Goal: Information Seeking & Learning: Learn about a topic

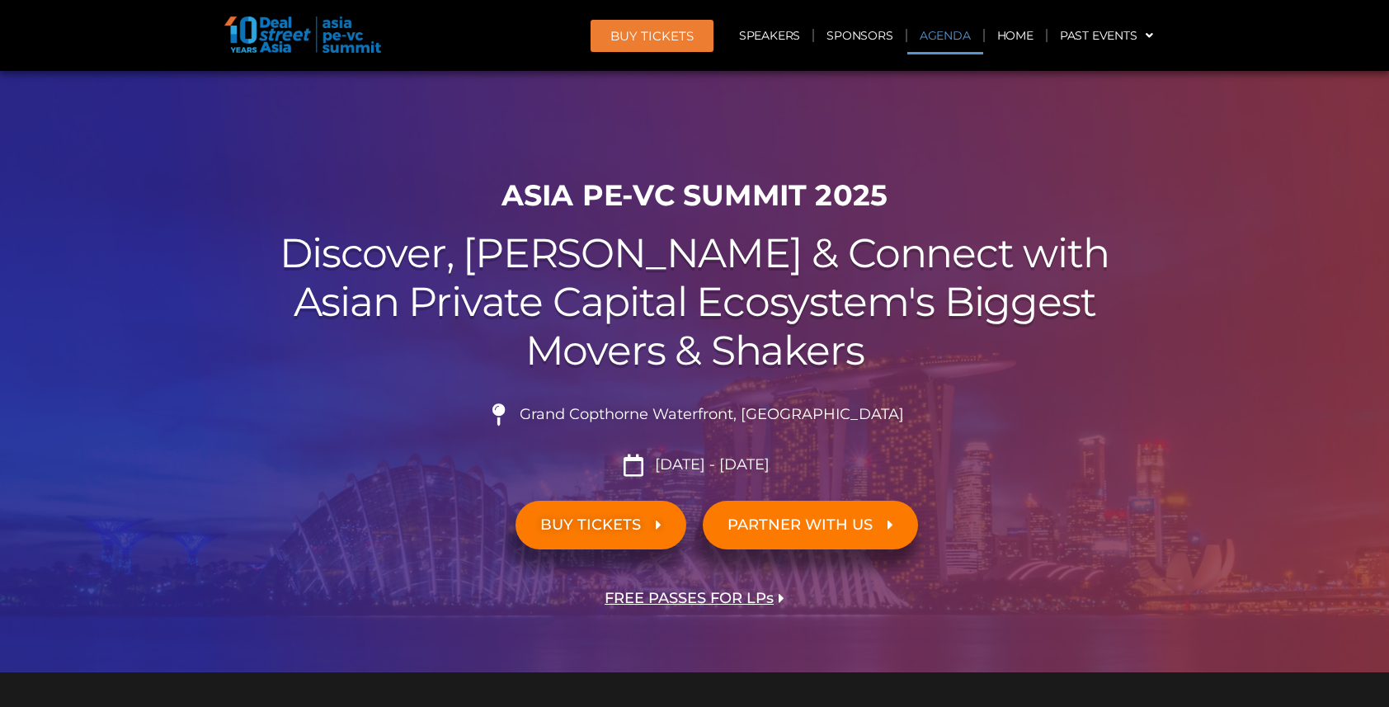
click at [939, 31] on link "Agenda" at bounding box center [945, 35] width 76 height 38
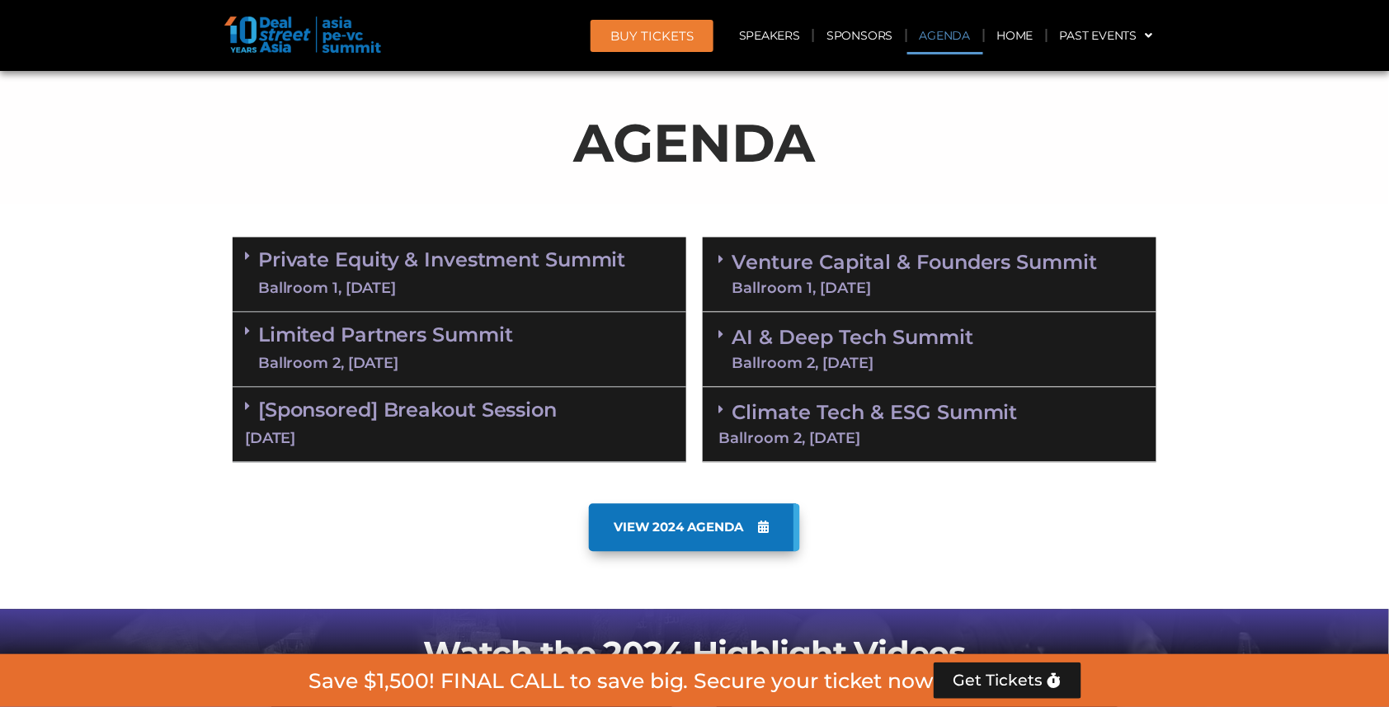
click at [433, 257] on link "Private Equity & Investment Summit Ballroom 1, [DATE]" at bounding box center [442, 274] width 368 height 49
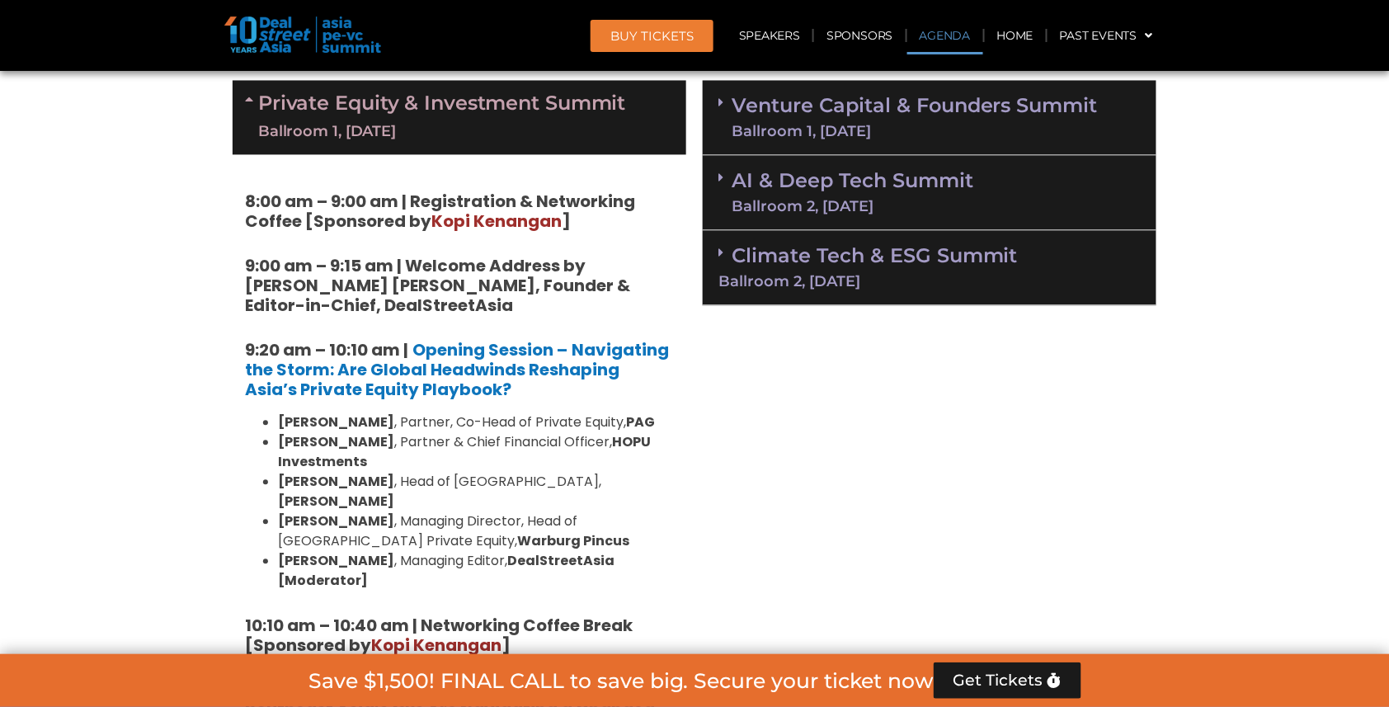
scroll to position [1208, 0]
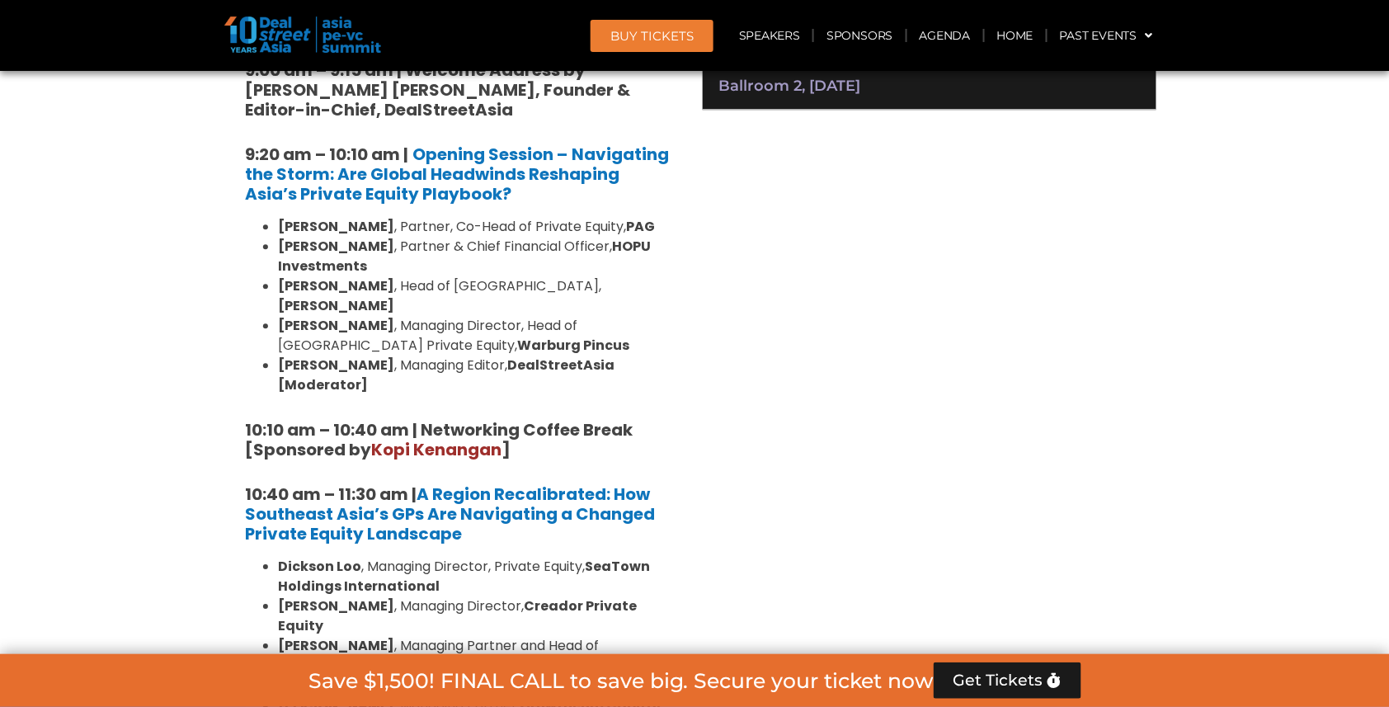
drag, startPoint x: 279, startPoint y: 211, endPoint x: 706, endPoint y: 210, distance: 427.3
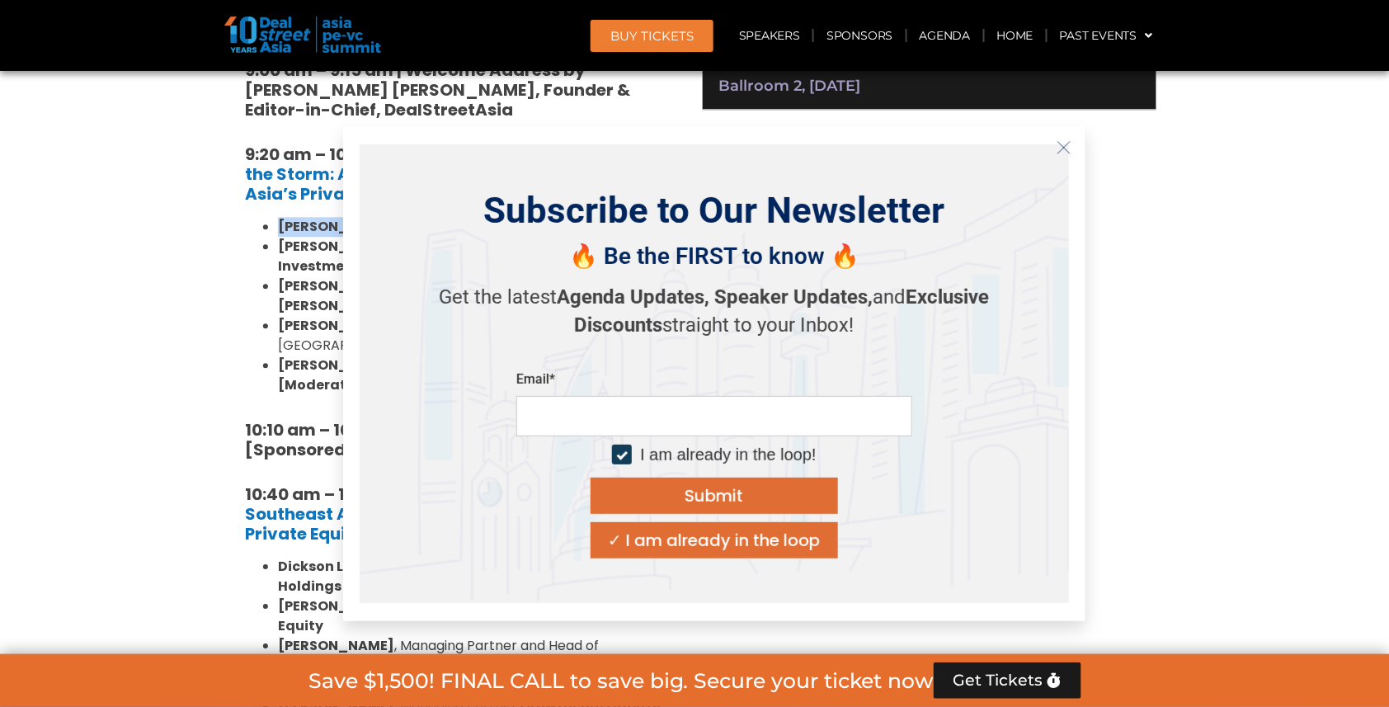
drag, startPoint x: 278, startPoint y: 210, endPoint x: 685, endPoint y: 210, distance: 406.6
click at [1065, 145] on icon "Close" at bounding box center [1064, 147] width 15 height 15
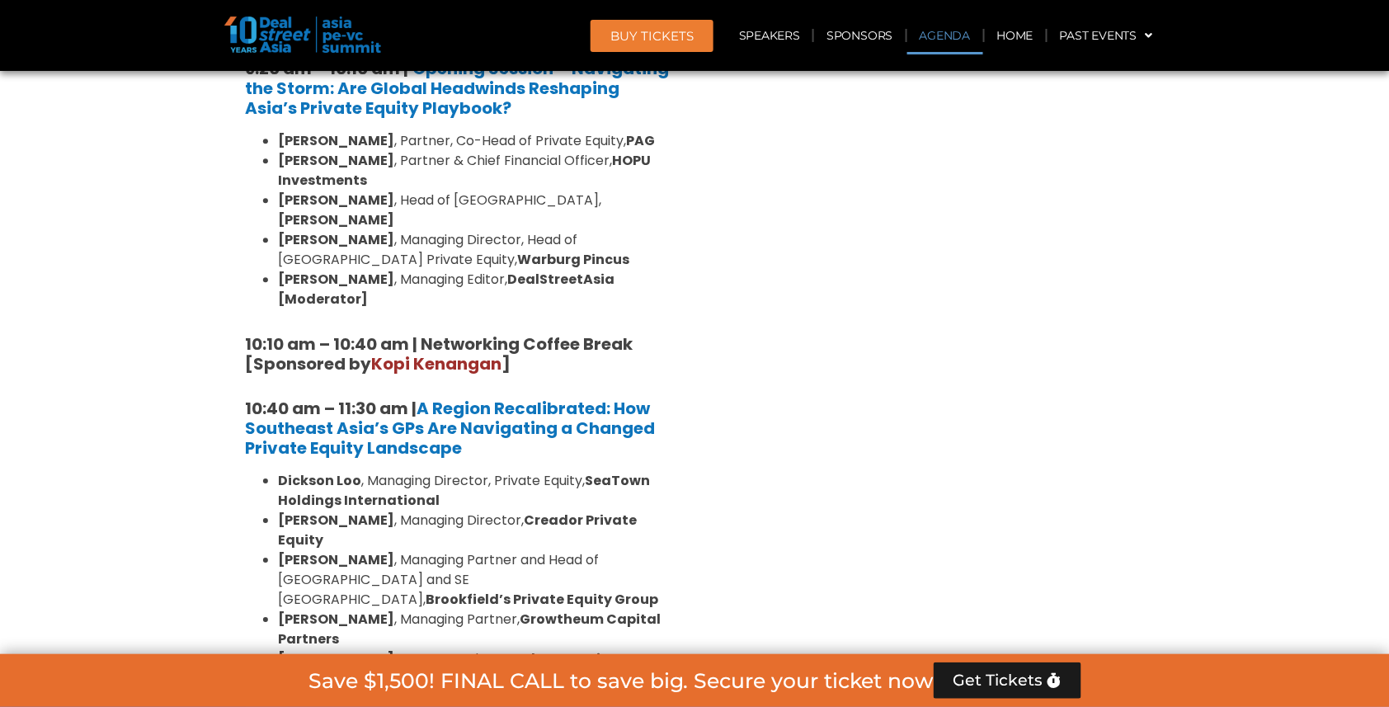
scroll to position [953, 0]
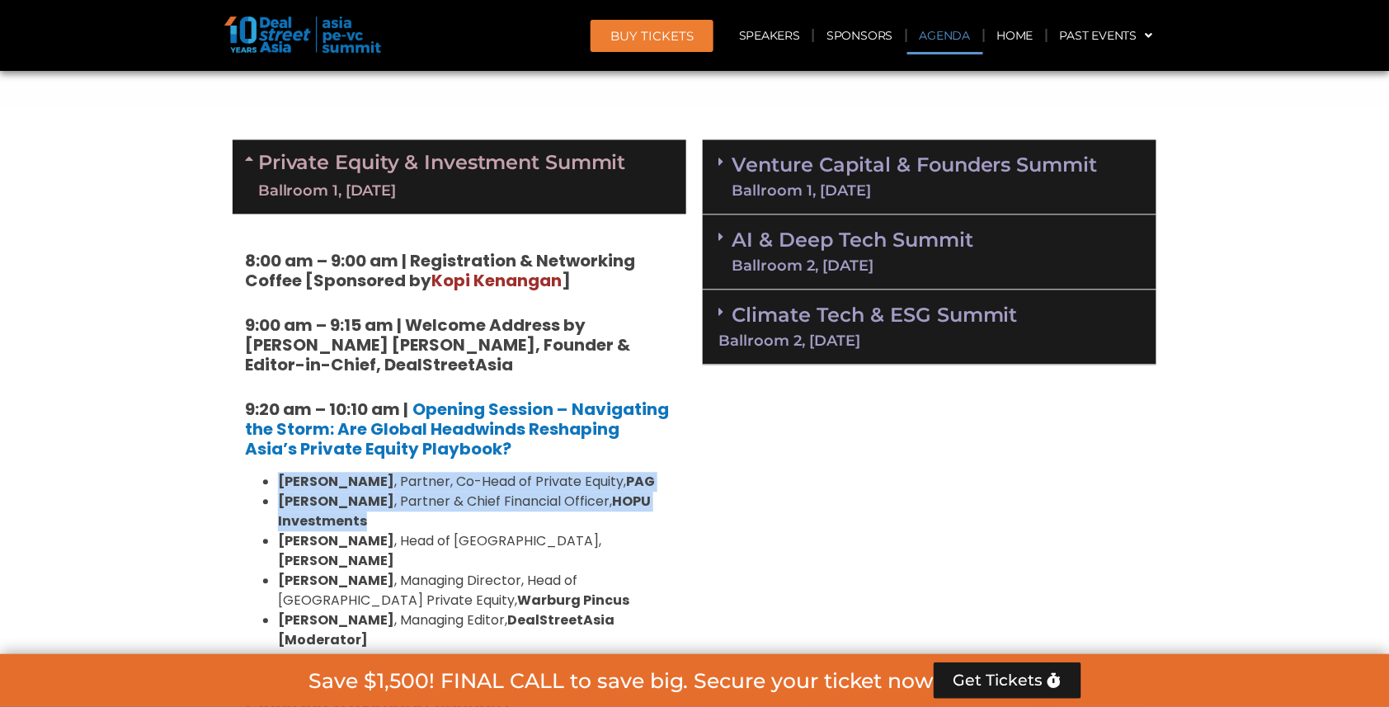
drag, startPoint x: 279, startPoint y: 466, endPoint x: 380, endPoint y: 502, distance: 107.5
click at [380, 502] on ul "[PERSON_NAME] , Partner, Co-Head of Private Equity, [PERSON_NAME] , Partner & C…" at bounding box center [459, 562] width 429 height 178
copy ul "[PERSON_NAME] , Partner, Co-Head of Private Equity, [PERSON_NAME] , Partner & C…"
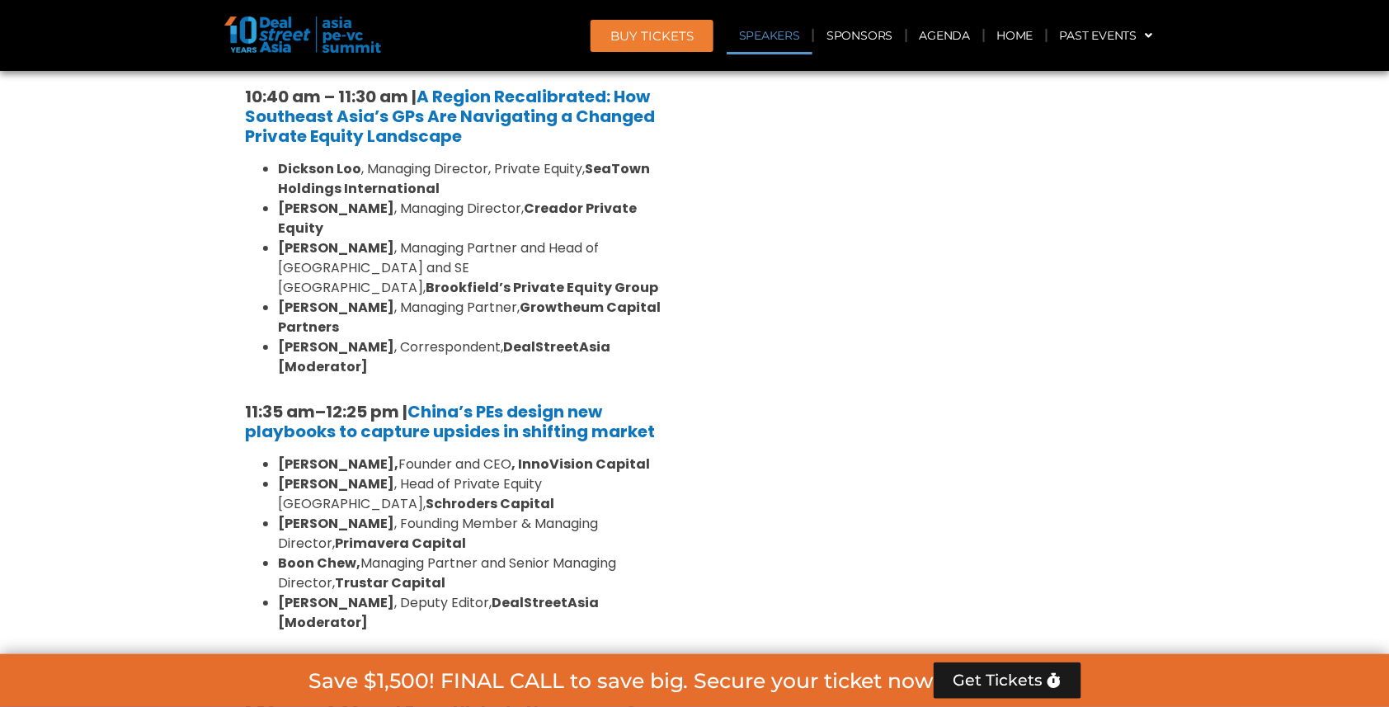
scroll to position [1608, 0]
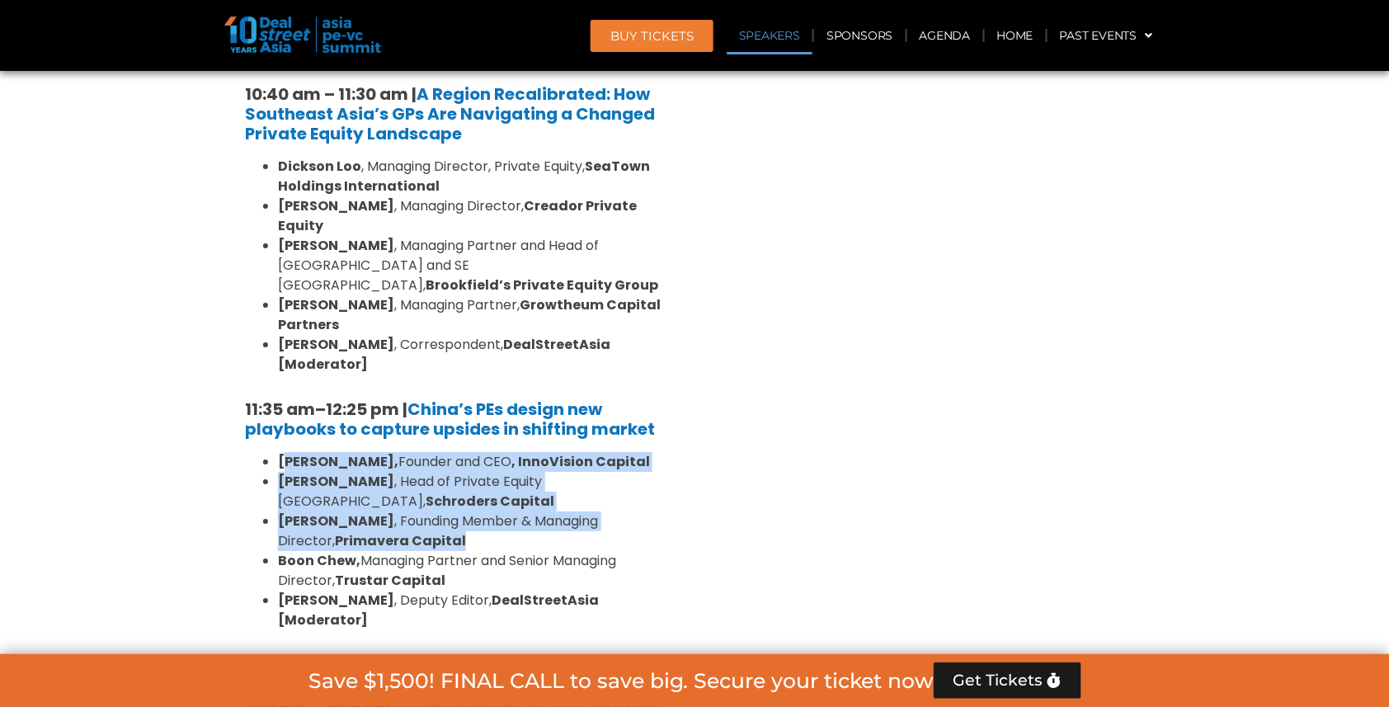
drag, startPoint x: 281, startPoint y: 364, endPoint x: 421, endPoint y: 419, distance: 150.0
click at [421, 452] on ul "[PERSON_NAME], Founder and CEO , InnoVision Capital [PERSON_NAME] , Head of Pri…" at bounding box center [459, 541] width 429 height 178
click at [389, 511] on li "[PERSON_NAME] , Founding Member & Managing Director, Primavera Capital" at bounding box center [476, 531] width 396 height 40
drag, startPoint x: 278, startPoint y: 362, endPoint x: 414, endPoint y: 420, distance: 147.8
click at [414, 452] on ul "[PERSON_NAME], Founder and CEO , InnoVision Capital [PERSON_NAME] , Head of Pri…" at bounding box center [459, 541] width 429 height 178
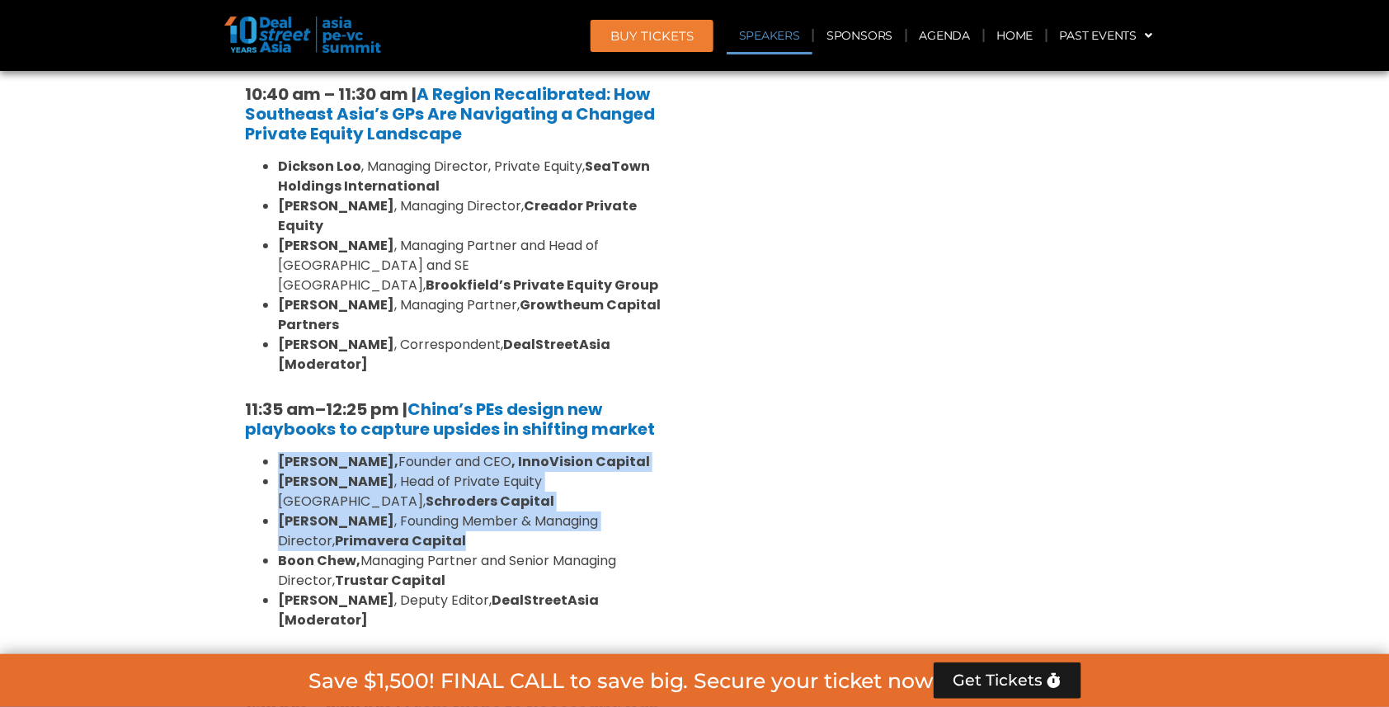
copy ul "[PERSON_NAME], Founder and CEO , InnoVision Capital [PERSON_NAME] , Head of Pri…"
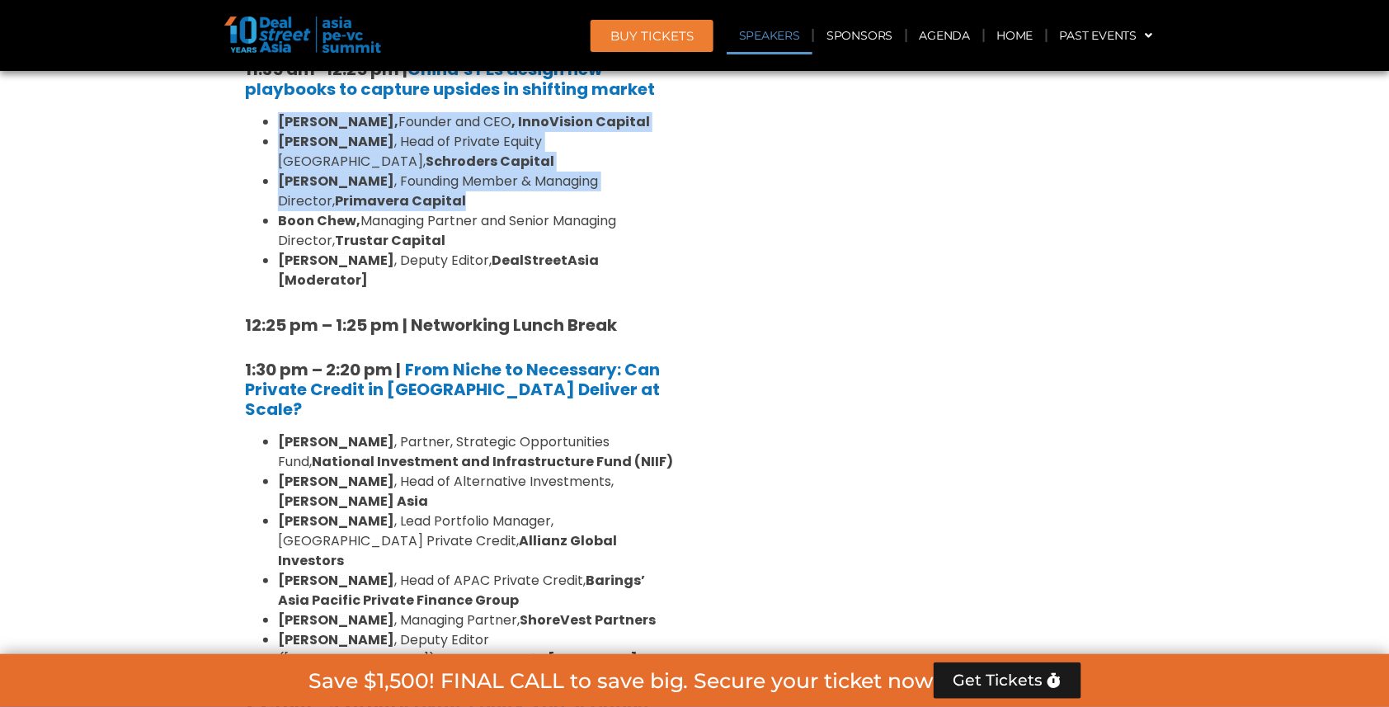
scroll to position [1949, 0]
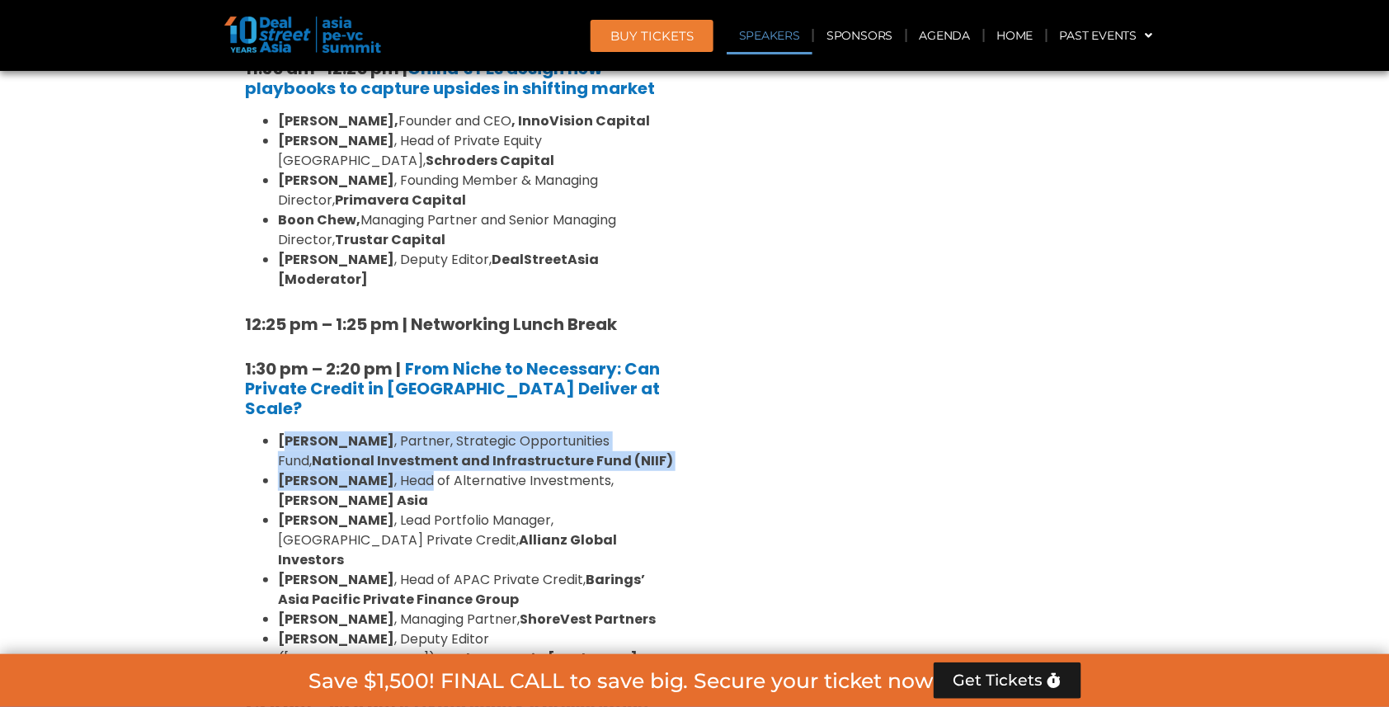
drag, startPoint x: 283, startPoint y: 280, endPoint x: 399, endPoint y: 312, distance: 120.7
click at [399, 431] on ul "[PERSON_NAME] , Partner, Strategic Opportunities Fund, National Investment and …" at bounding box center [459, 550] width 429 height 238
click at [399, 471] on li "[PERSON_NAME] , Head of Alternative Investments, [PERSON_NAME][GEOGRAPHIC_DATA]" at bounding box center [476, 491] width 396 height 40
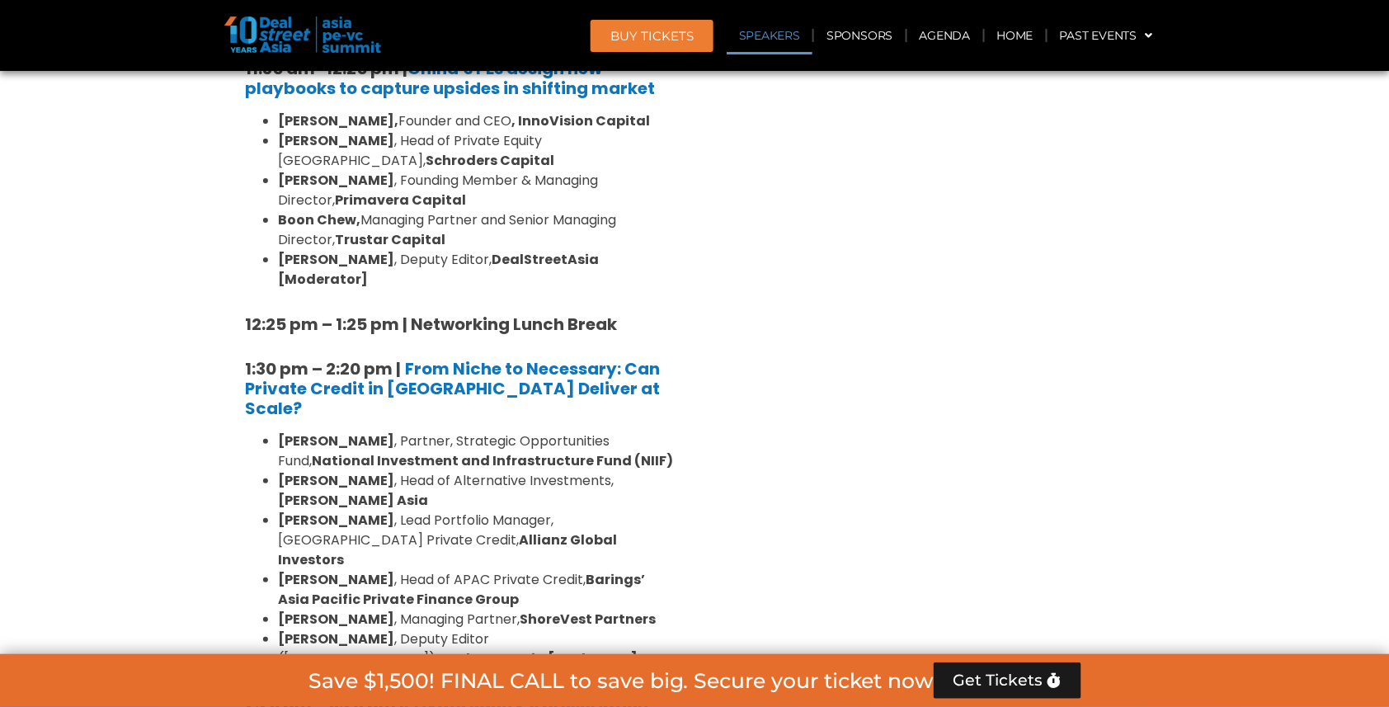
click at [776, 372] on div "Venture Capital & Founders​ Summit Ballroom 1, [DATE] 8:00 am – 9:00 am | Regis…" at bounding box center [930, 588] width 470 height 2904
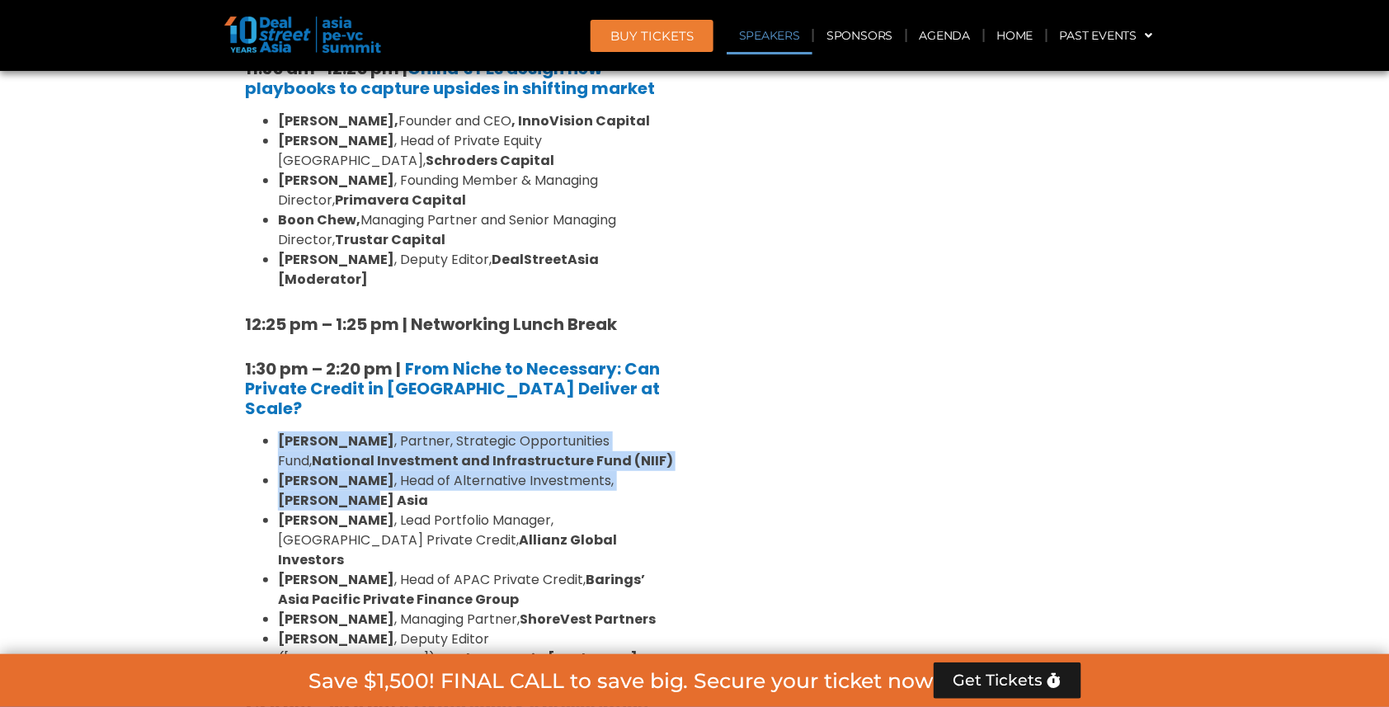
drag, startPoint x: 279, startPoint y: 279, endPoint x: 692, endPoint y: 314, distance: 414.8
click at [692, 314] on div "Private Equity & Investment Summit Ballroom 1, [DATE] 8:00 am – 9:00 am | Regis…" at bounding box center [459, 588] width 470 height 2904
copy ul "[PERSON_NAME] , Partner, Strategic Opportunities Fund, National Investment and …"
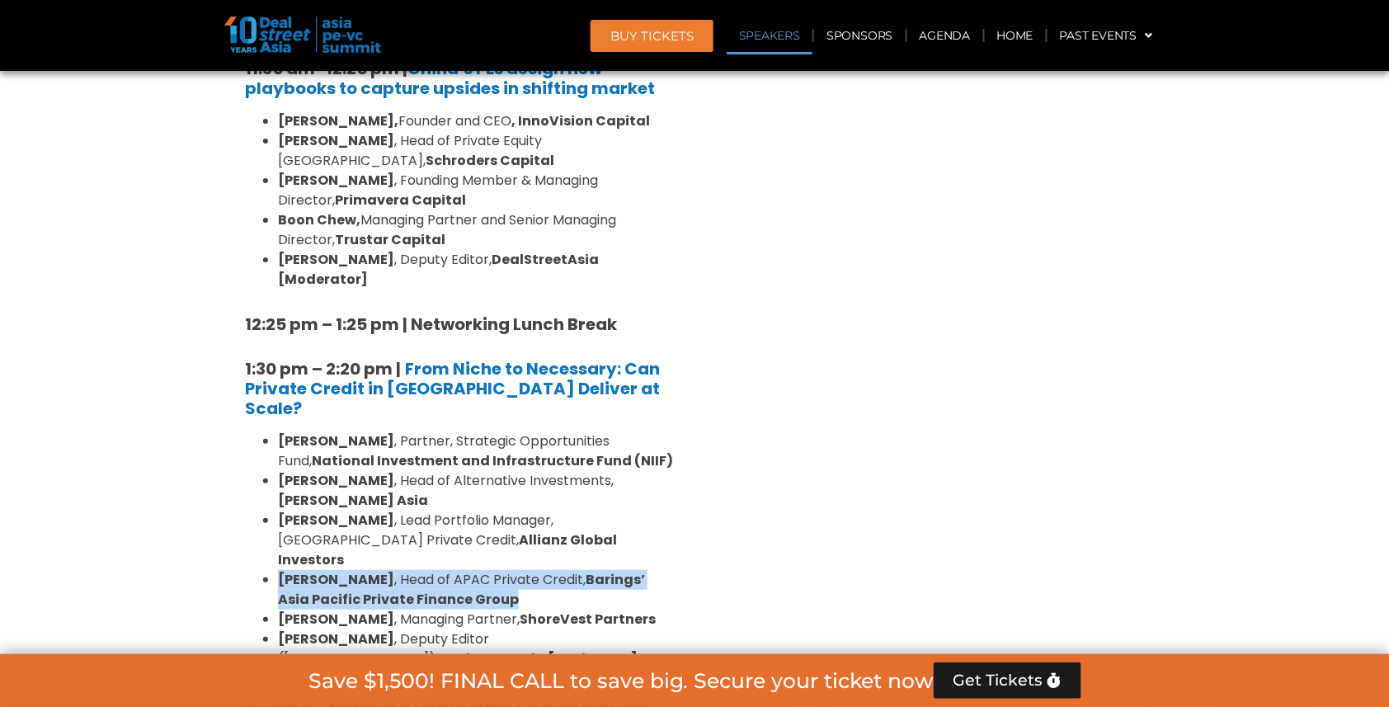
drag, startPoint x: 279, startPoint y: 383, endPoint x: 526, endPoint y: 393, distance: 247.7
click at [526, 570] on li "[PERSON_NAME] , Head of APAC Private Credit, Barings’ Asia Pacific Private Fina…" at bounding box center [476, 590] width 396 height 40
copy li "[PERSON_NAME] , Head of APAC Private Credit, Barings’ Asia Pacific Private Fina…"
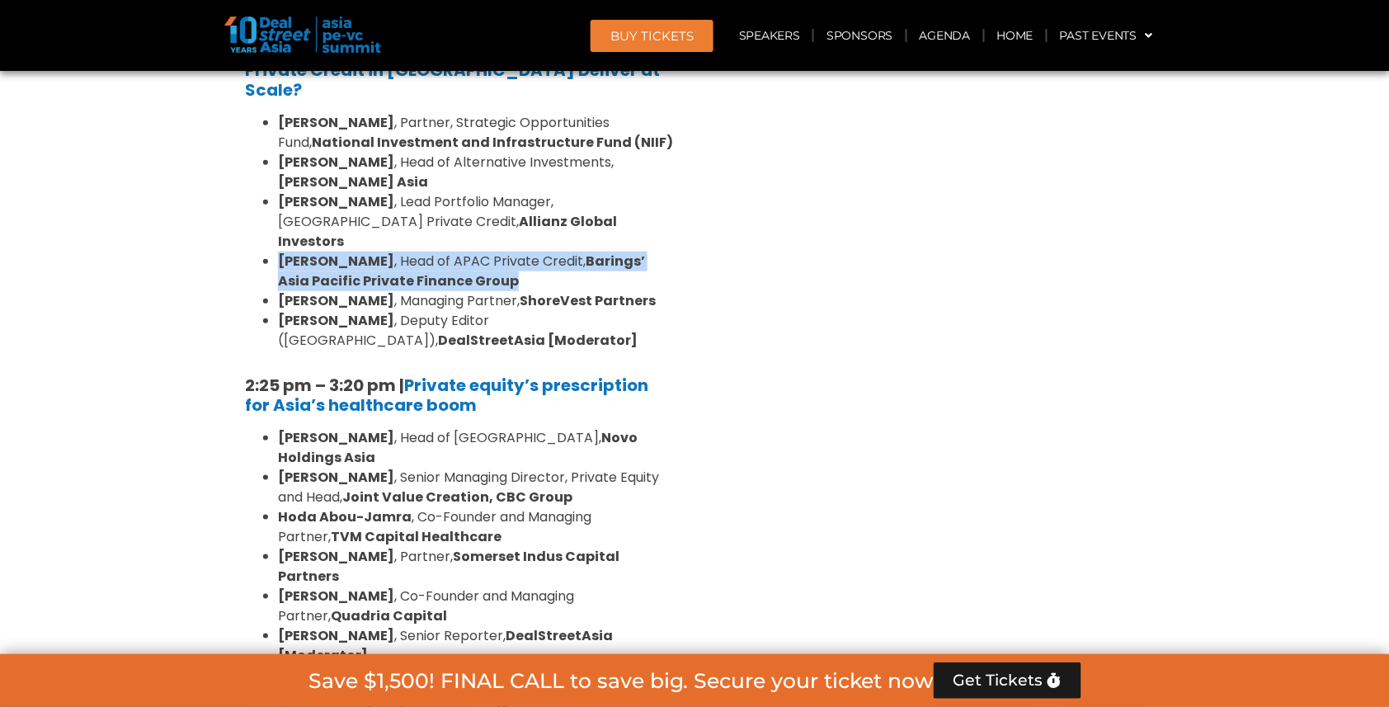
scroll to position [2300, 0]
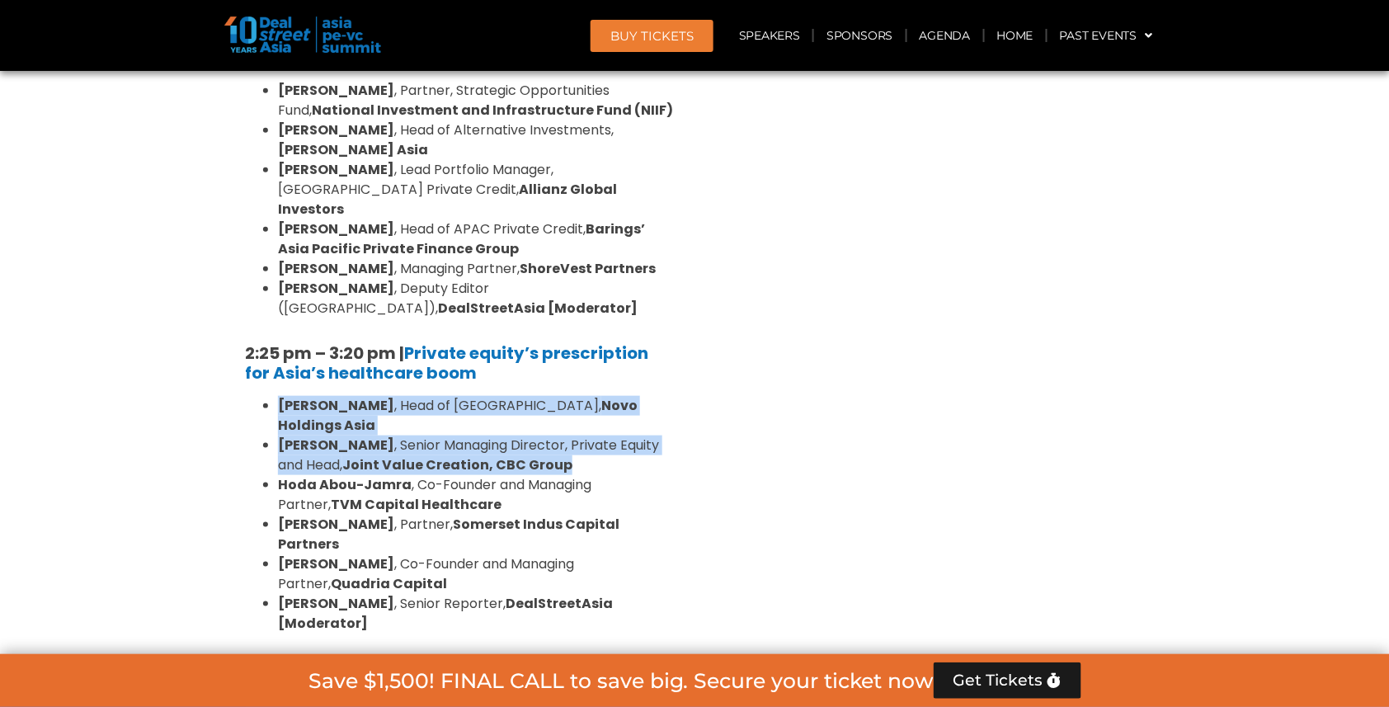
drag, startPoint x: 280, startPoint y: 204, endPoint x: 568, endPoint y: 243, distance: 291.4
click at [568, 396] on ul "[PERSON_NAME] , Head of Asia, Novo Holdings Asia [PERSON_NAME] , Senior Managin…" at bounding box center [459, 515] width 429 height 238
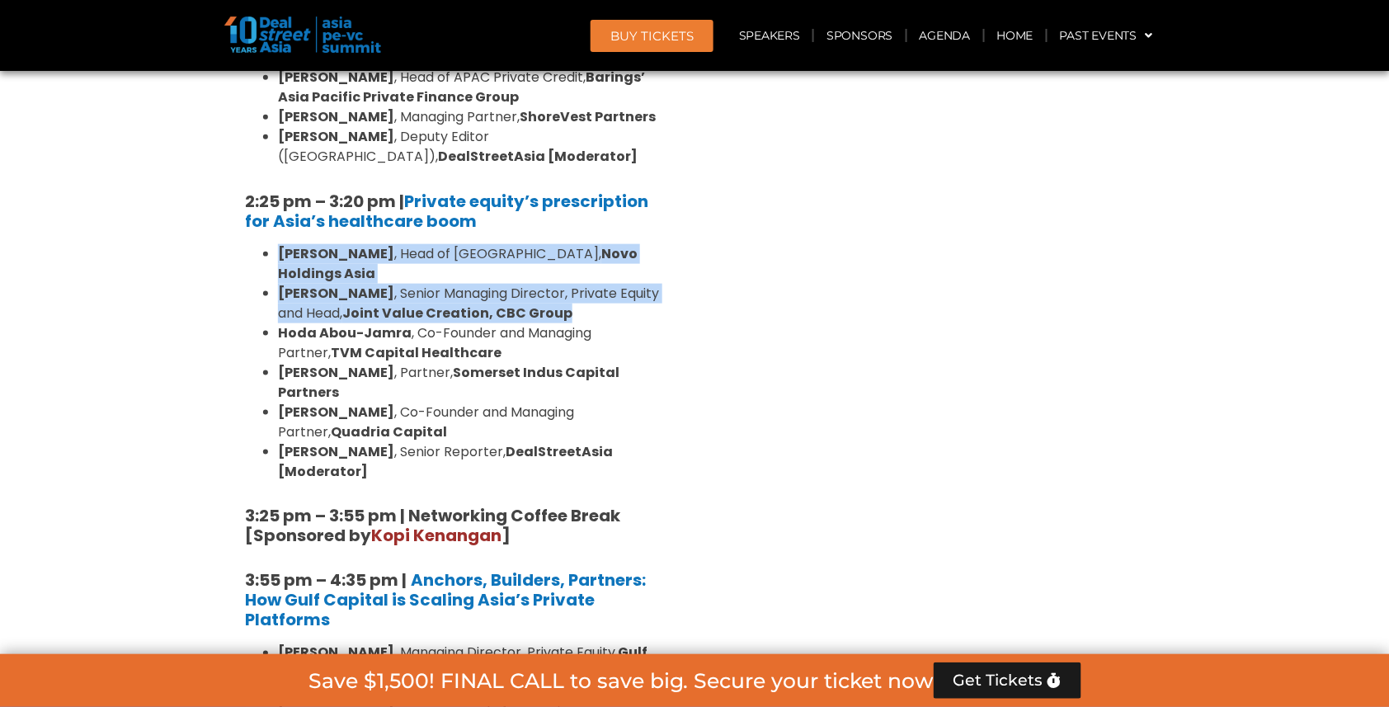
scroll to position [2460, 0]
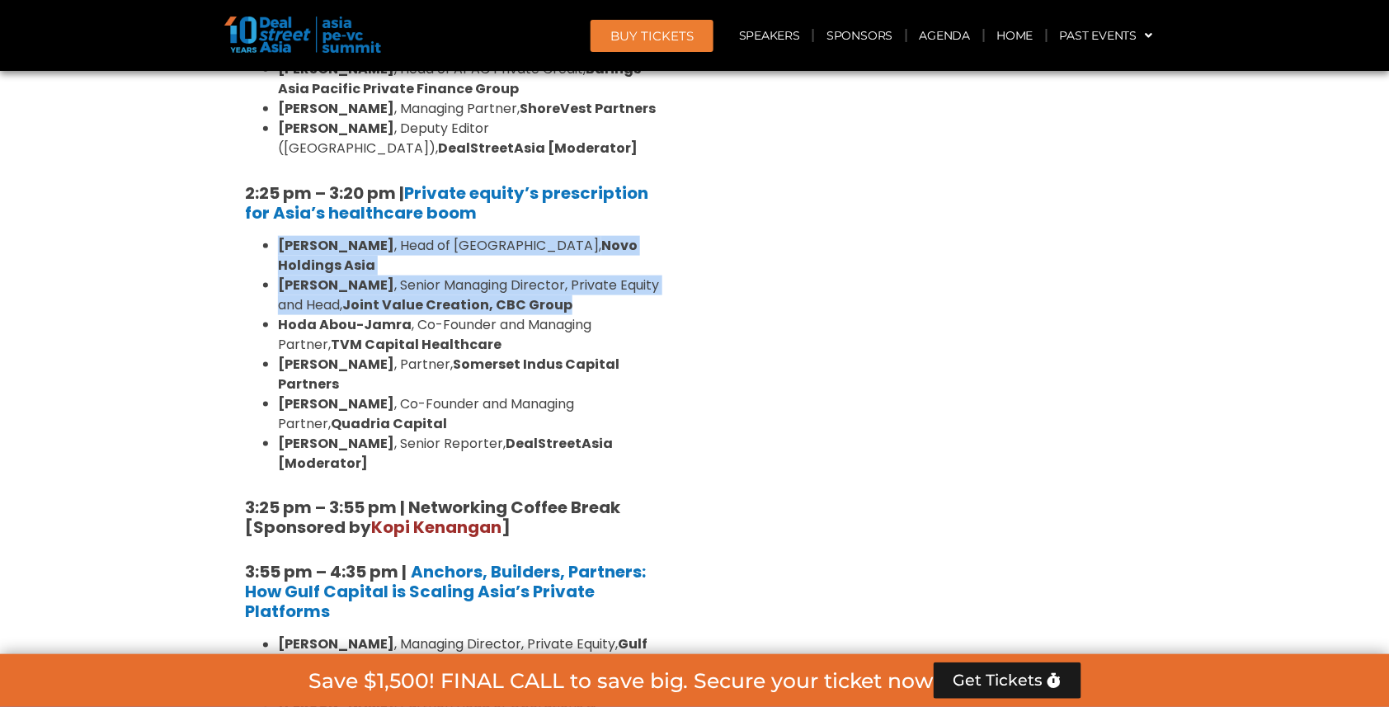
drag, startPoint x: 280, startPoint y: 442, endPoint x: 397, endPoint y: 454, distance: 117.8
click at [397, 695] on li "[PERSON_NAME] , Partner, Head of Operations & [GEOGRAPHIC_DATA], Templewater" at bounding box center [476, 715] width 396 height 40
copy li "[PERSON_NAME] , Partner, Head of Operations & [GEOGRAPHIC_DATA], Templewater"
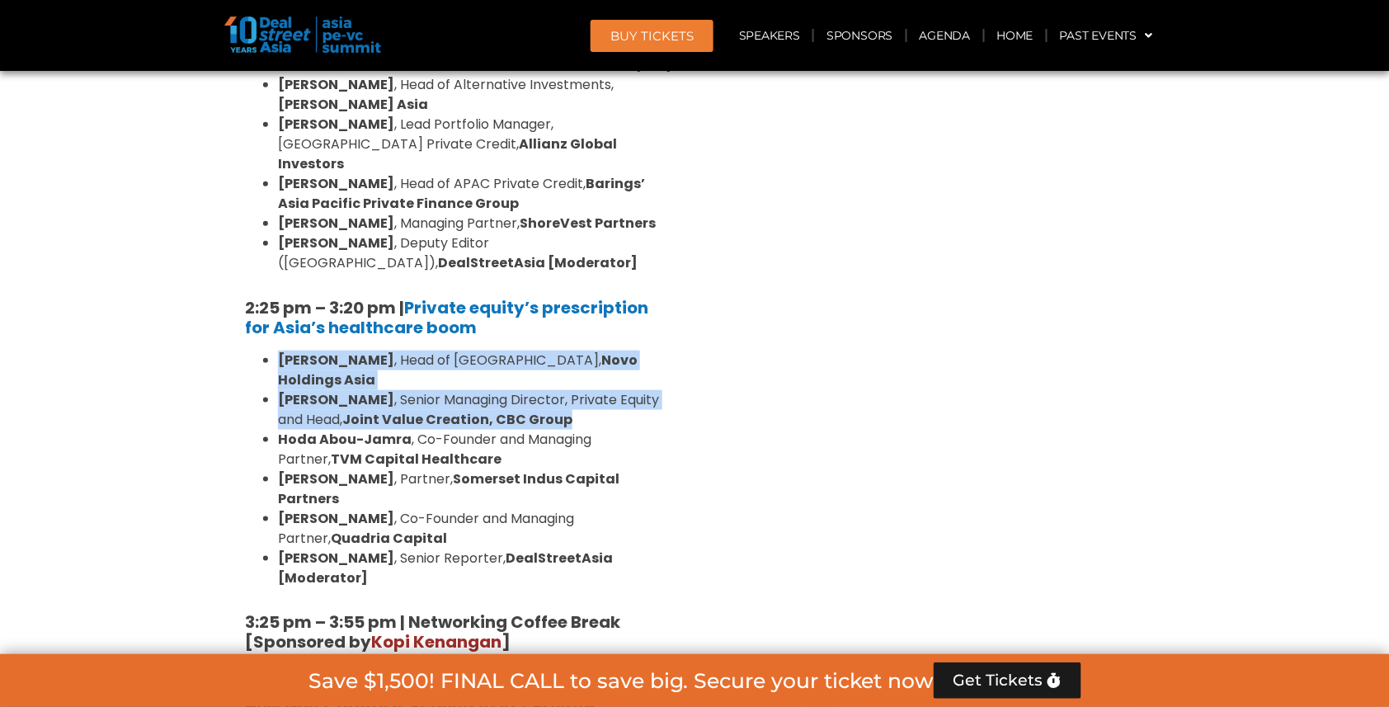
scroll to position [2338, 0]
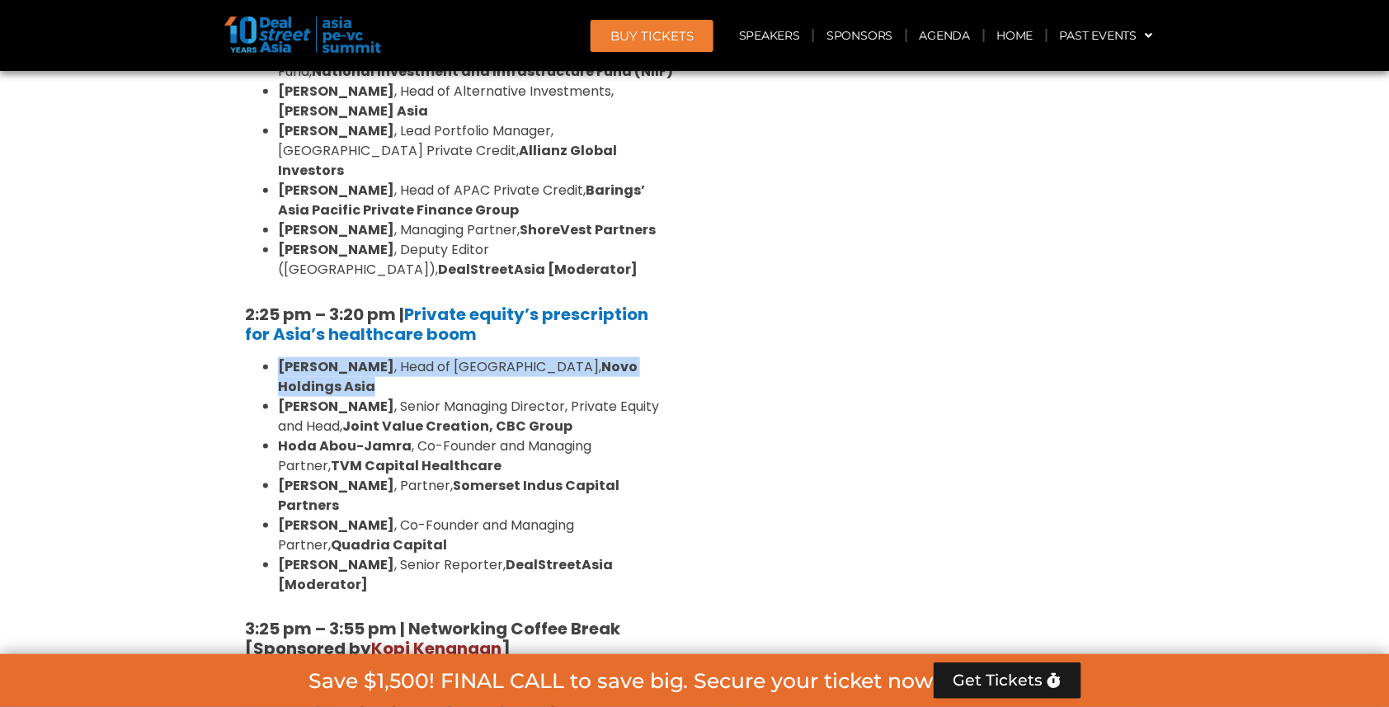
drag, startPoint x: 278, startPoint y: 167, endPoint x: 645, endPoint y: 166, distance: 367.1
click at [645, 357] on li "[PERSON_NAME] , Head of [GEOGRAPHIC_DATA], Novo Holdings [GEOGRAPHIC_DATA]" at bounding box center [476, 377] width 396 height 40
copy li "[PERSON_NAME] , Head of [GEOGRAPHIC_DATA], Novo Holdings [GEOGRAPHIC_DATA]"
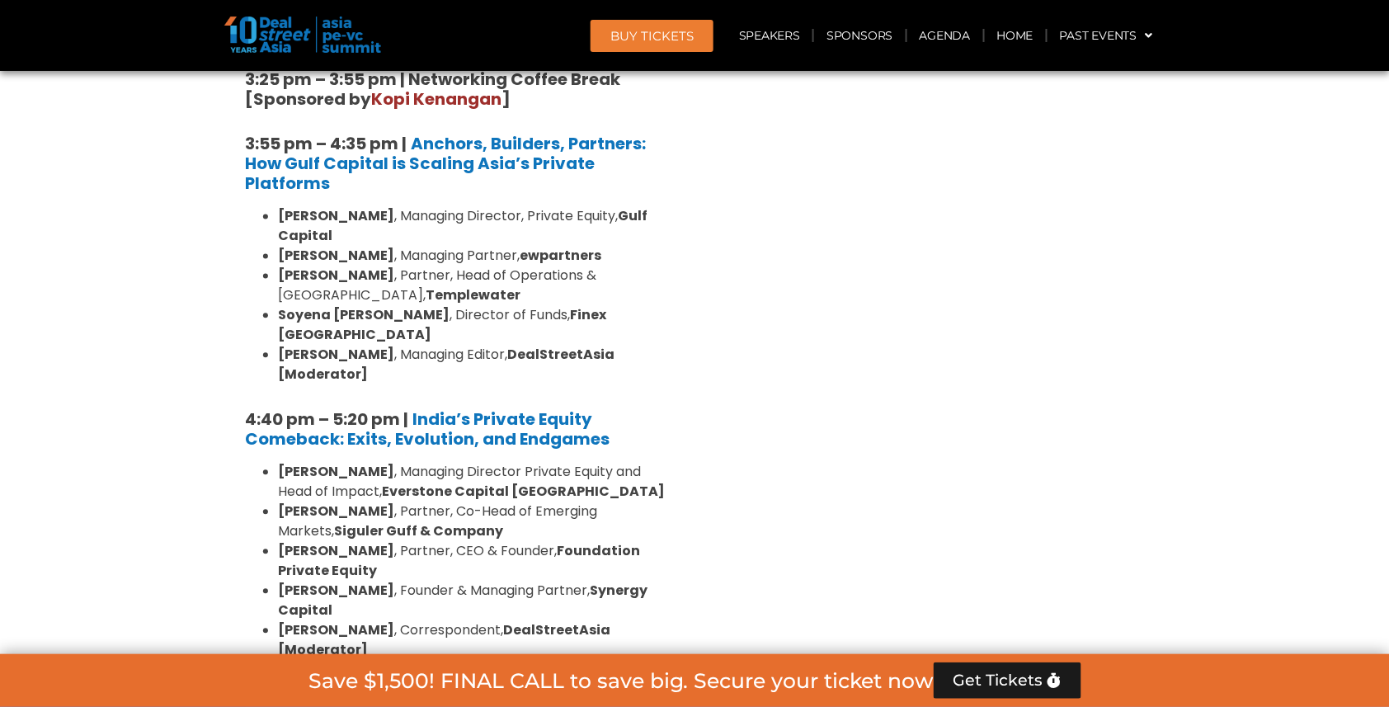
scroll to position [2899, 0]
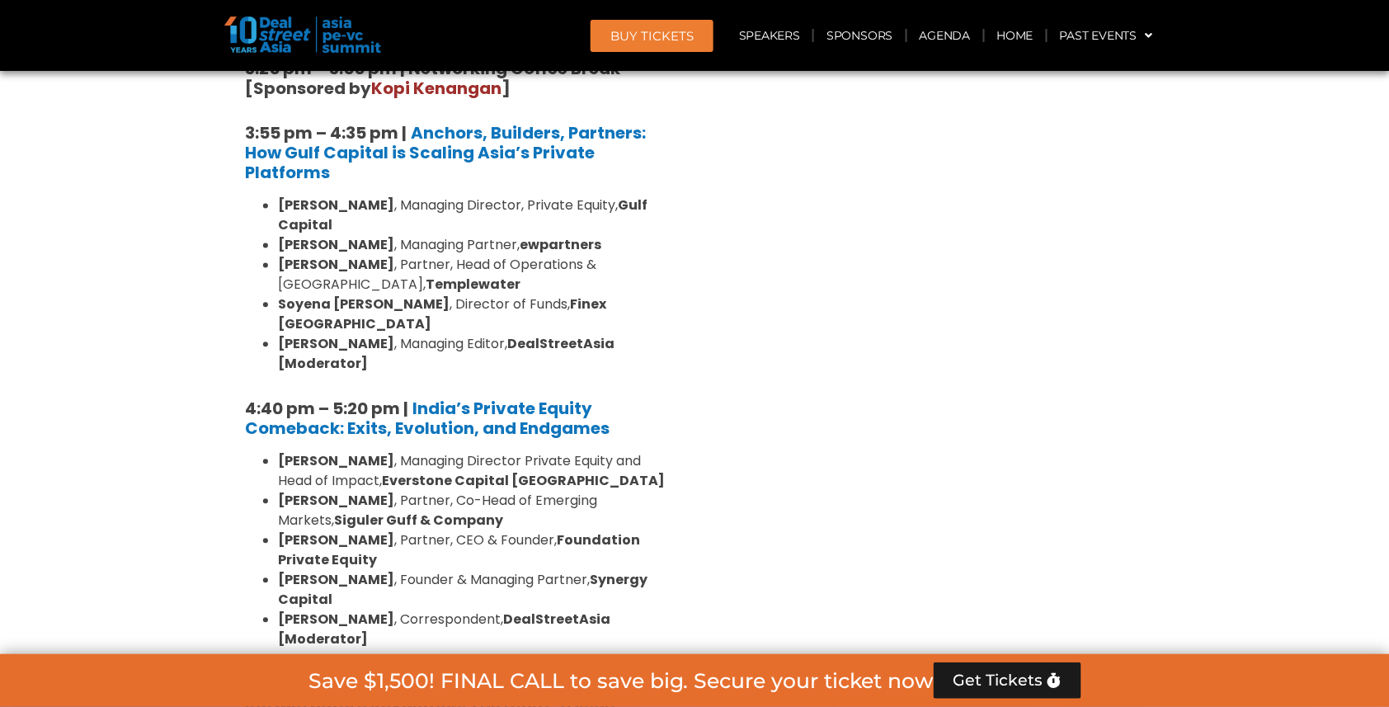
drag, startPoint x: 280, startPoint y: 273, endPoint x: 356, endPoint y: 301, distance: 80.9
click at [356, 571] on li "[PERSON_NAME] , Founder & Managing Partner, Synergy Capital" at bounding box center [476, 591] width 396 height 40
copy li "[PERSON_NAME] , Founder & Managing Partner, Synergy Capital"
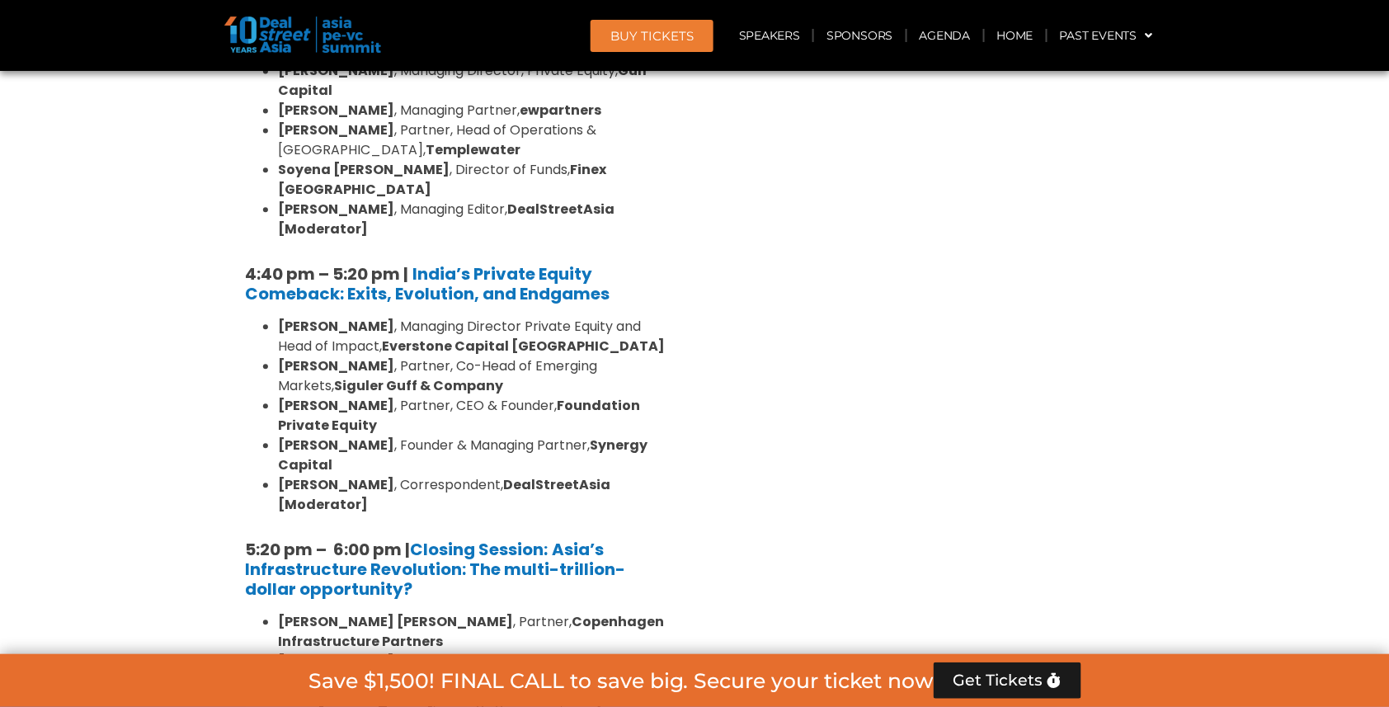
scroll to position [3037, 0]
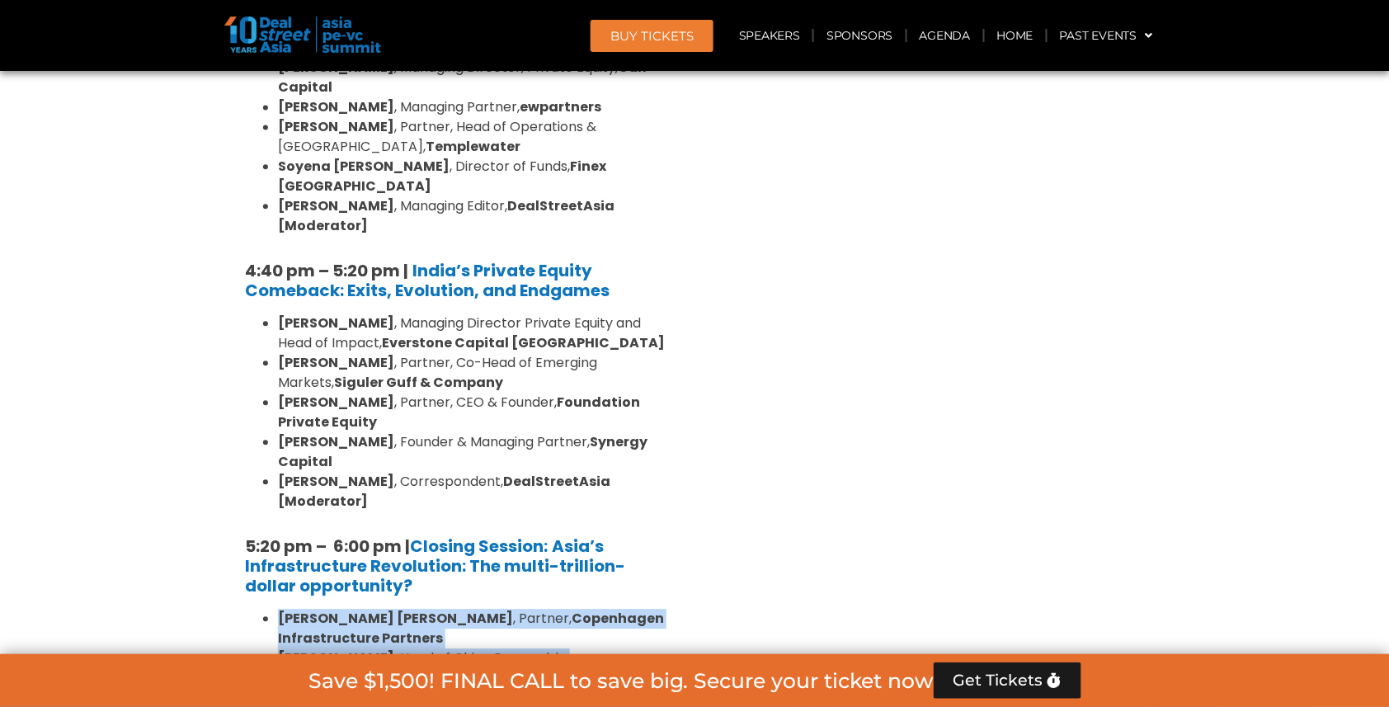
drag, startPoint x: 277, startPoint y: 305, endPoint x: 578, endPoint y: 362, distance: 306.4
click at [578, 609] on ul "[PERSON_NAME] [PERSON_NAME] , Partner, Copenhagen Infrastructure Partners [PERS…" at bounding box center [459, 688] width 429 height 158
copy ul "[PERSON_NAME] [PERSON_NAME] , Partner, Copenhagen Infrastructure Partners [PERS…"
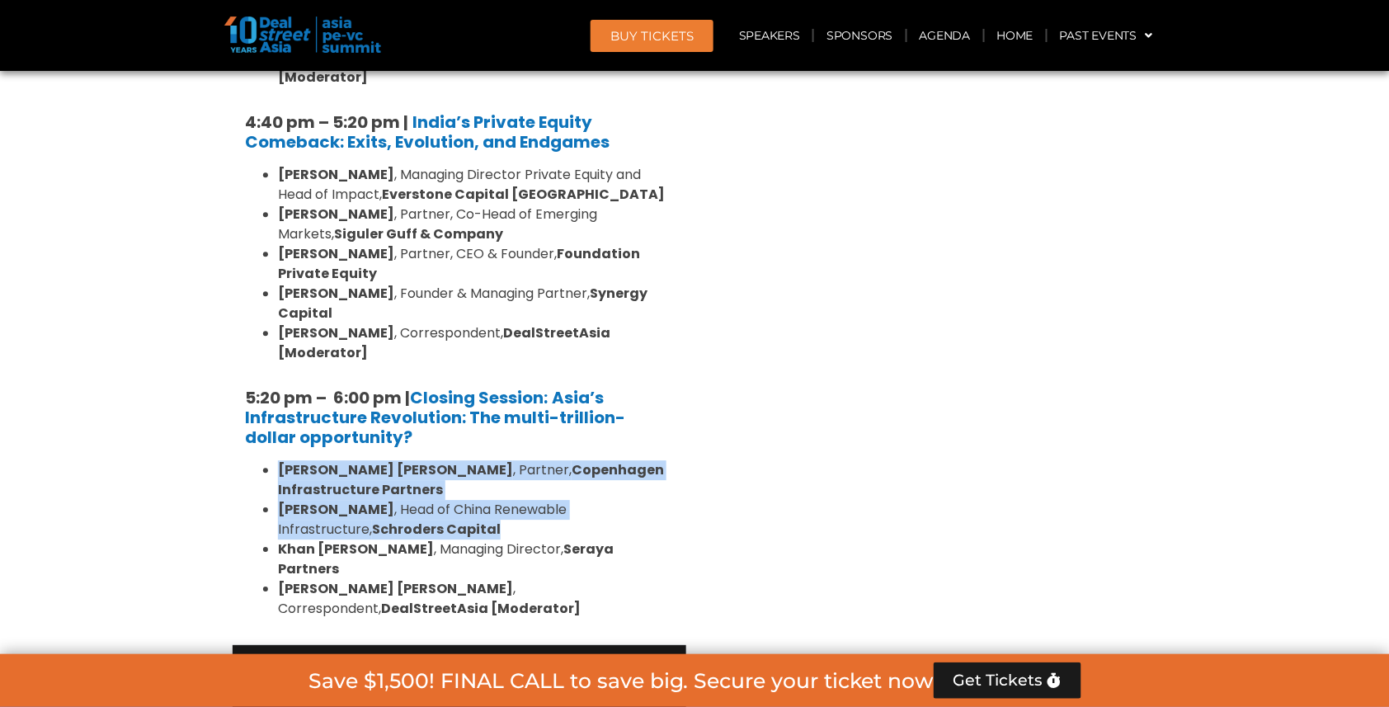
scroll to position [3208, 0]
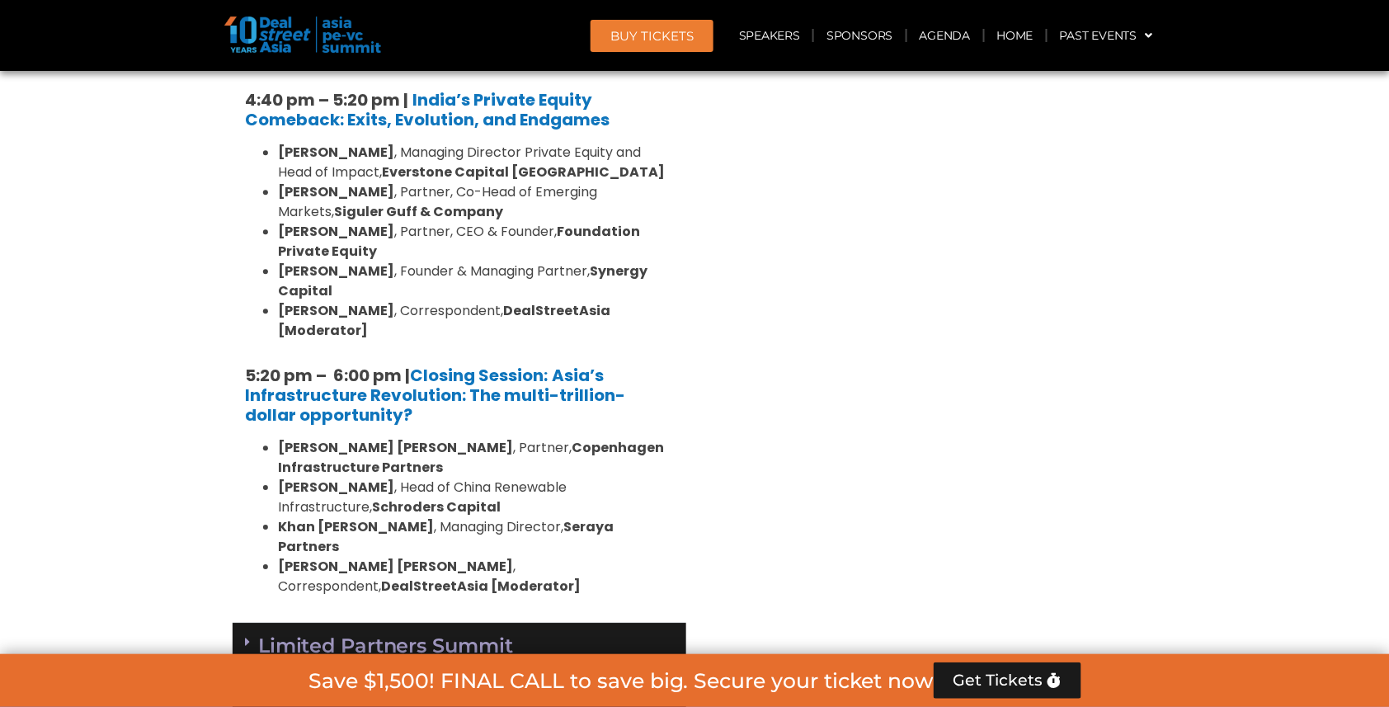
click at [549, 623] on div "Limited Partners [GEOGRAPHIC_DATA] 2, [DATE]" at bounding box center [460, 660] width 454 height 75
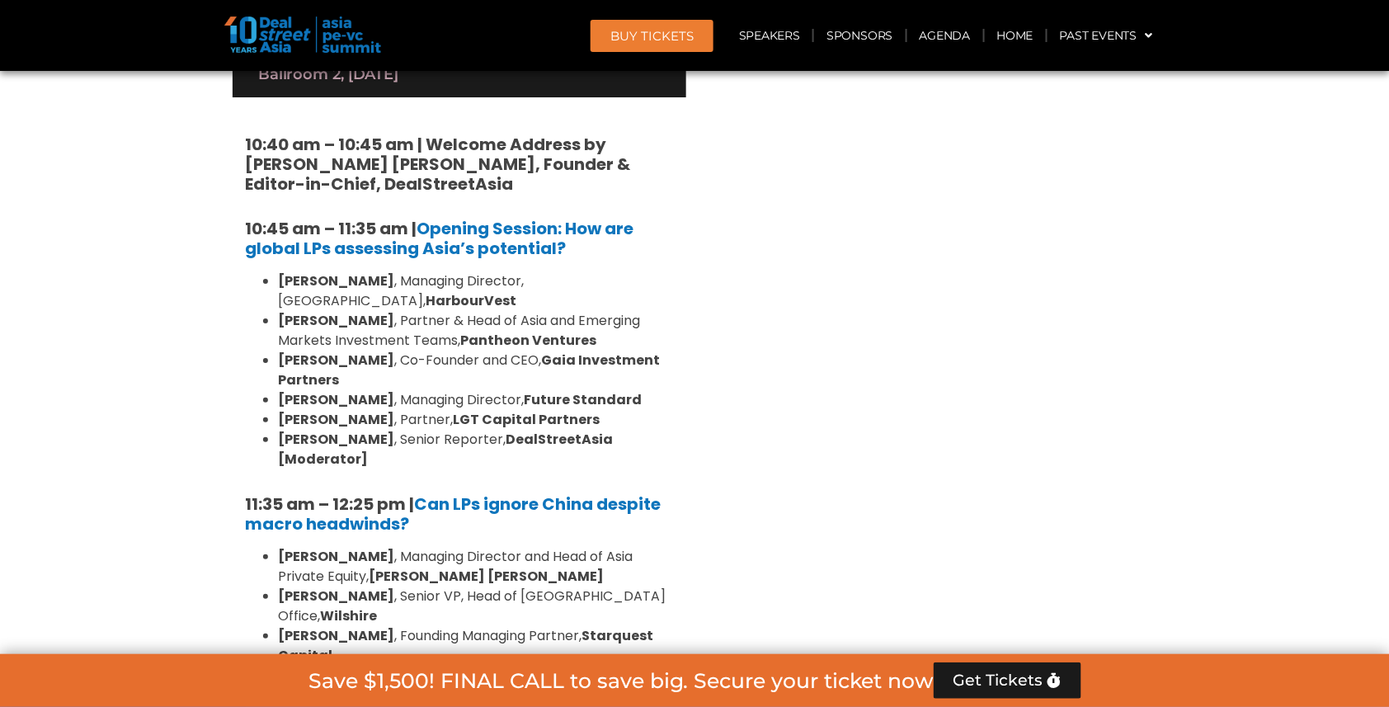
scroll to position [3808, 0]
drag, startPoint x: 279, startPoint y: 299, endPoint x: 499, endPoint y: 312, distance: 220.6
click at [499, 685] on li "[PERSON_NAME] , Managing Director, Private Capital Advisory, [PERSON_NAME] Hong…" at bounding box center [476, 705] width 396 height 40
copy li "[PERSON_NAME] , Managing Director, Private Capital Advisory, [PERSON_NAME] Hong…"
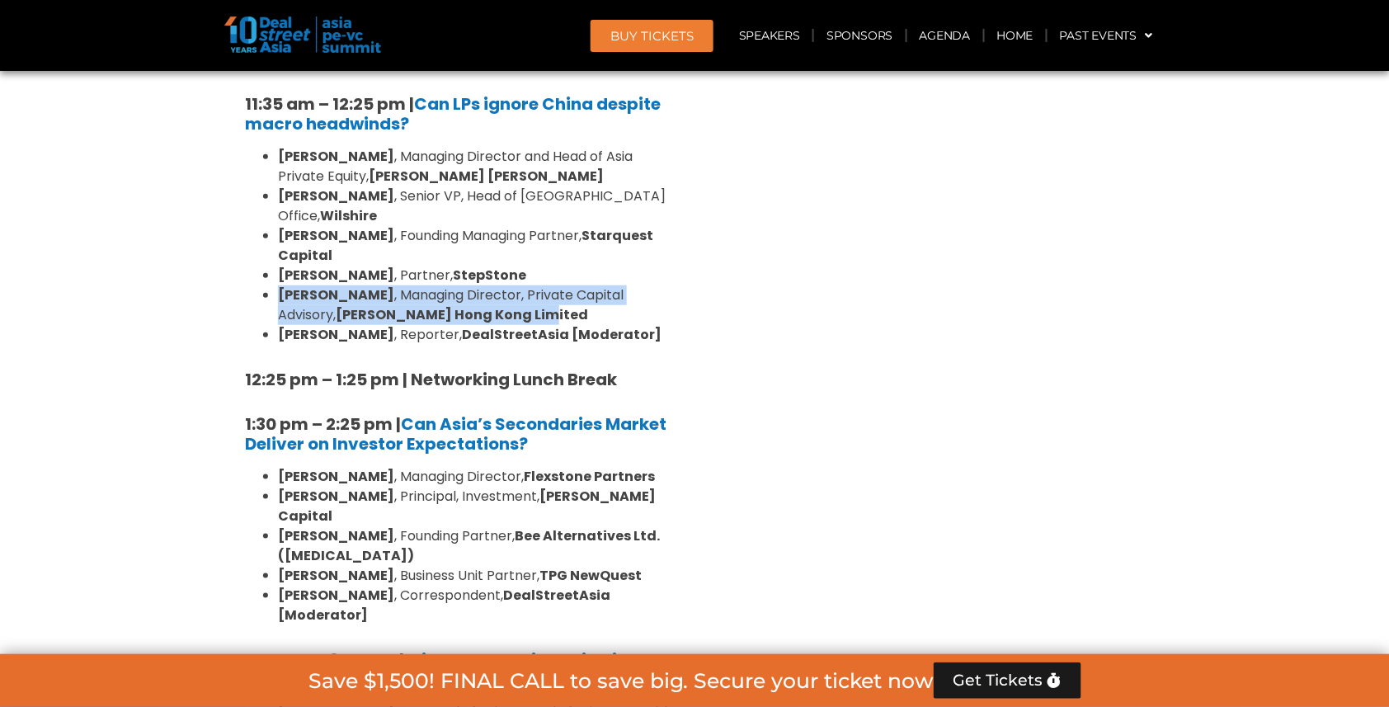
scroll to position [4209, 0]
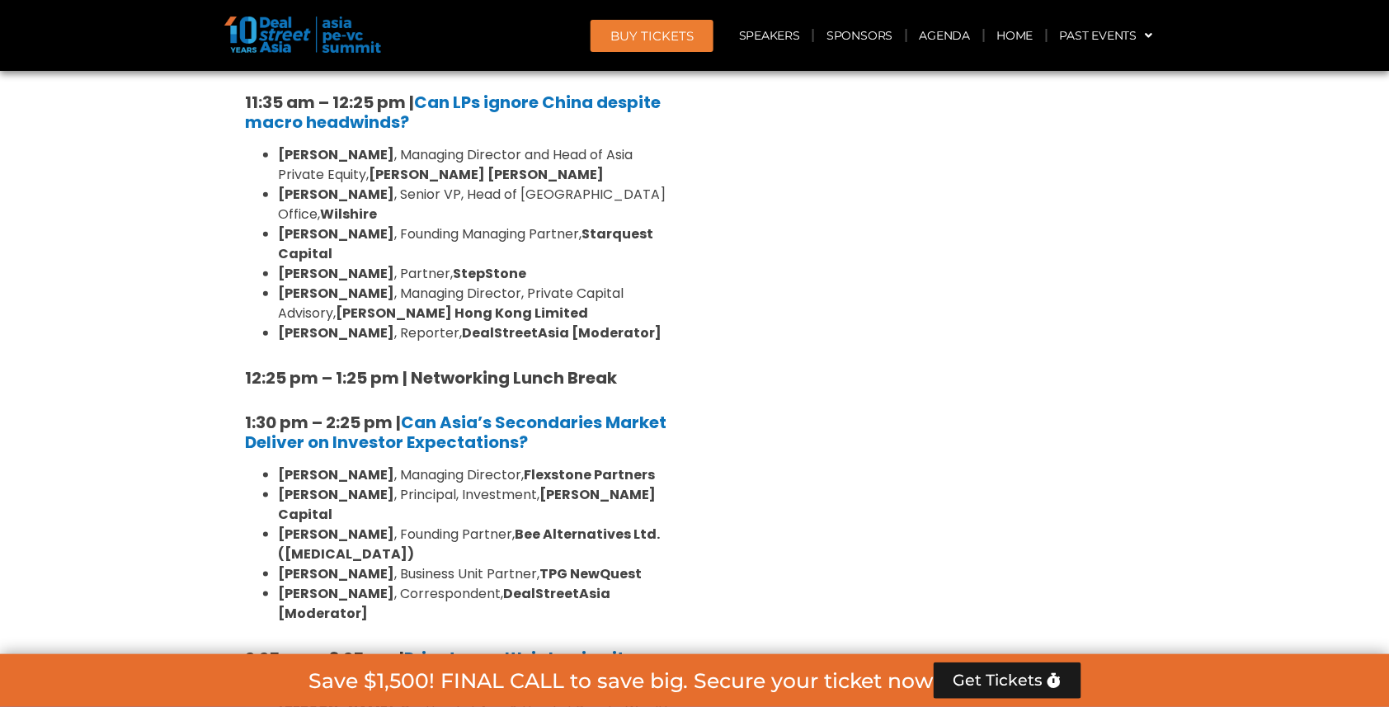
drag, startPoint x: 281, startPoint y: 295, endPoint x: 680, endPoint y: 406, distance: 414.2
click at [680, 406] on div "10:40 am – 10:45 am | Welcome Address by [PERSON_NAME] [PERSON_NAME], Founder &…" at bounding box center [460, 621] width 454 height 1850
copy ul "[PERSON_NAME] , Managing Director and Head of Asia-Pacific Private Wealth Clien…"
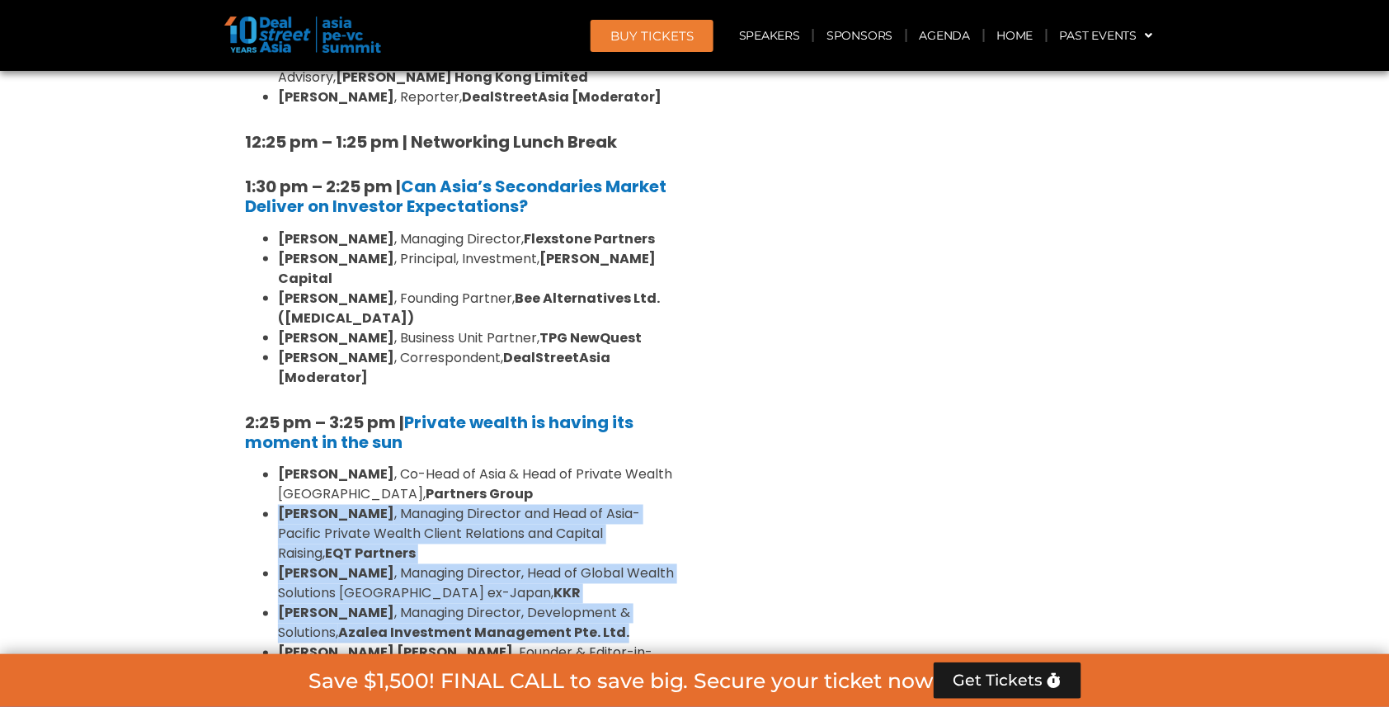
scroll to position [4547, 0]
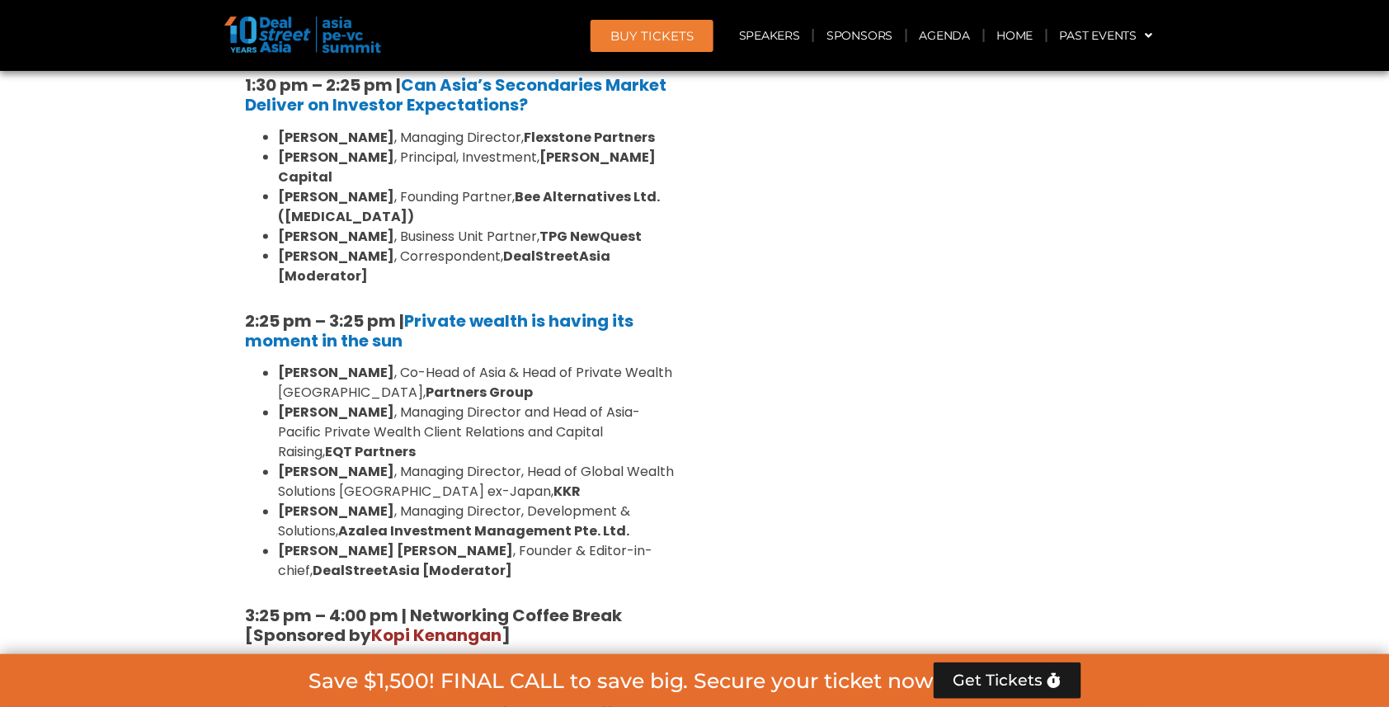
drag, startPoint x: 280, startPoint y: 277, endPoint x: 379, endPoint y: 327, distance: 110.7
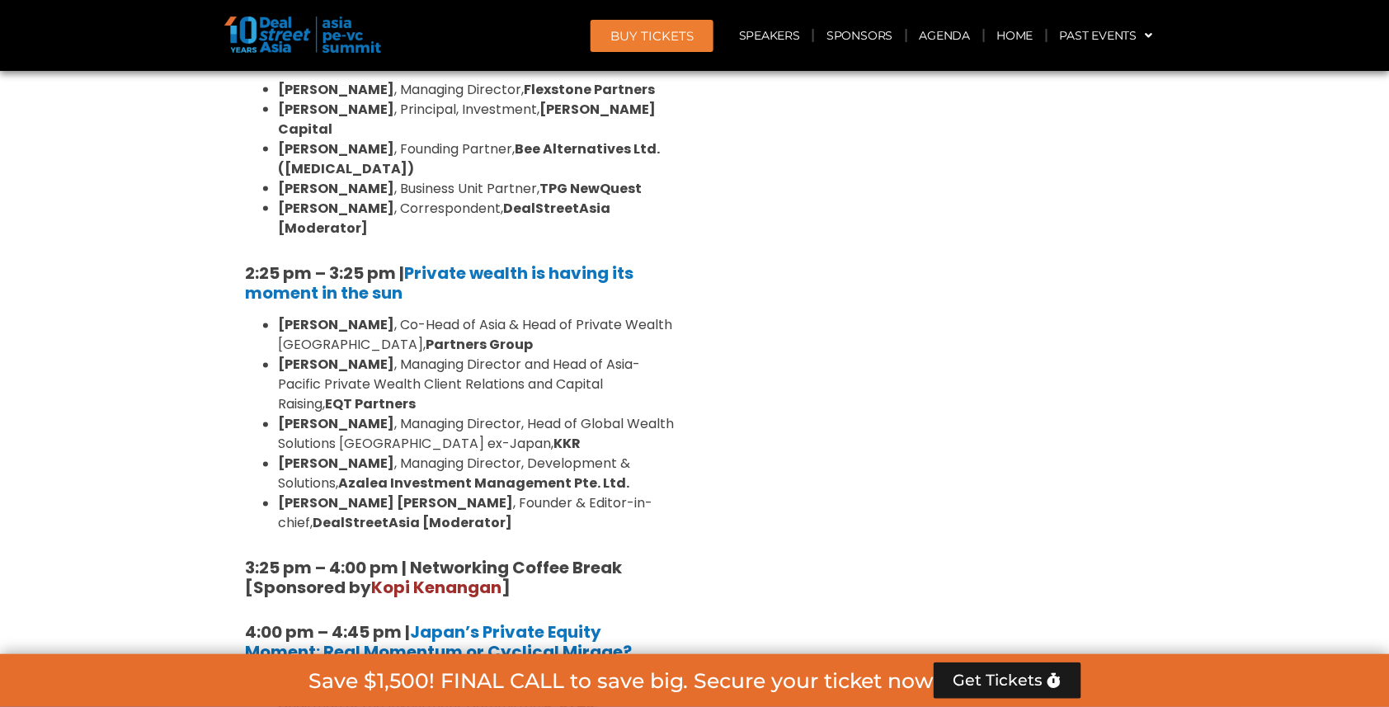
scroll to position [4737, 0]
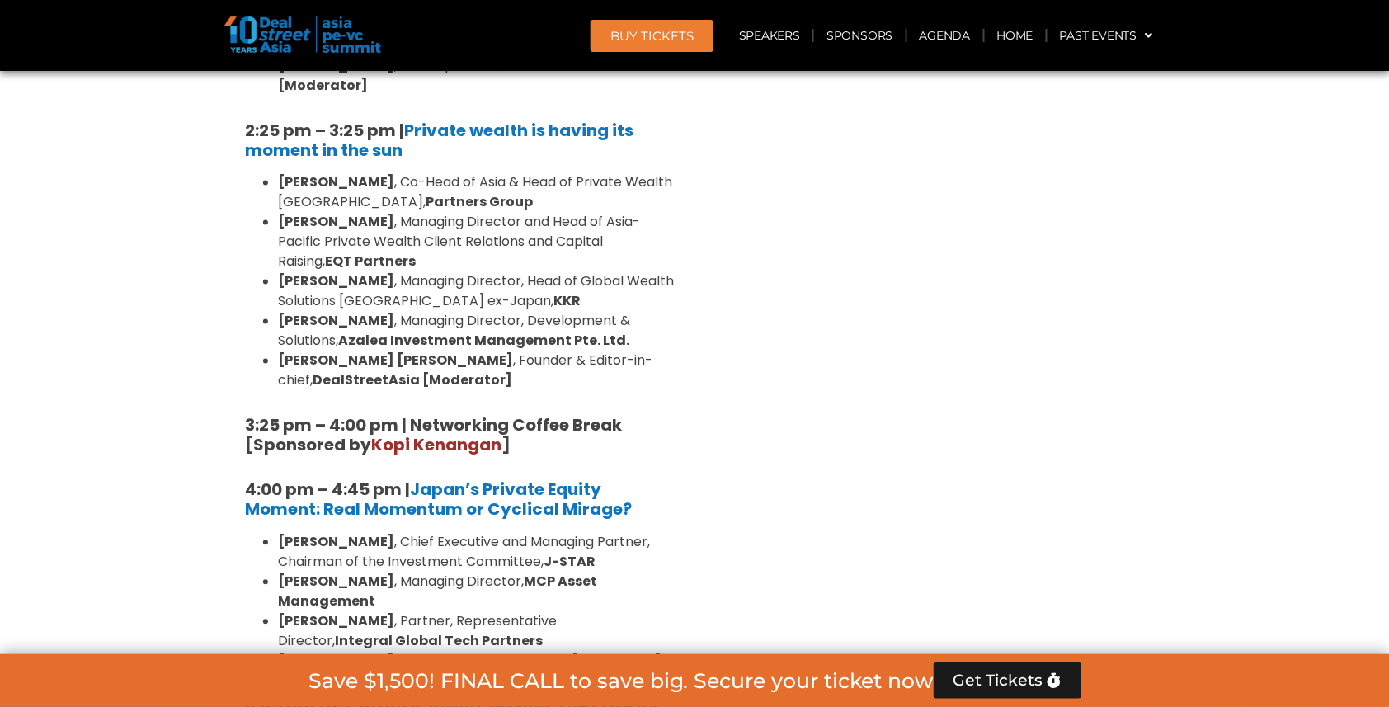
drag, startPoint x: 282, startPoint y: 378, endPoint x: 435, endPoint y: 428, distance: 160.7
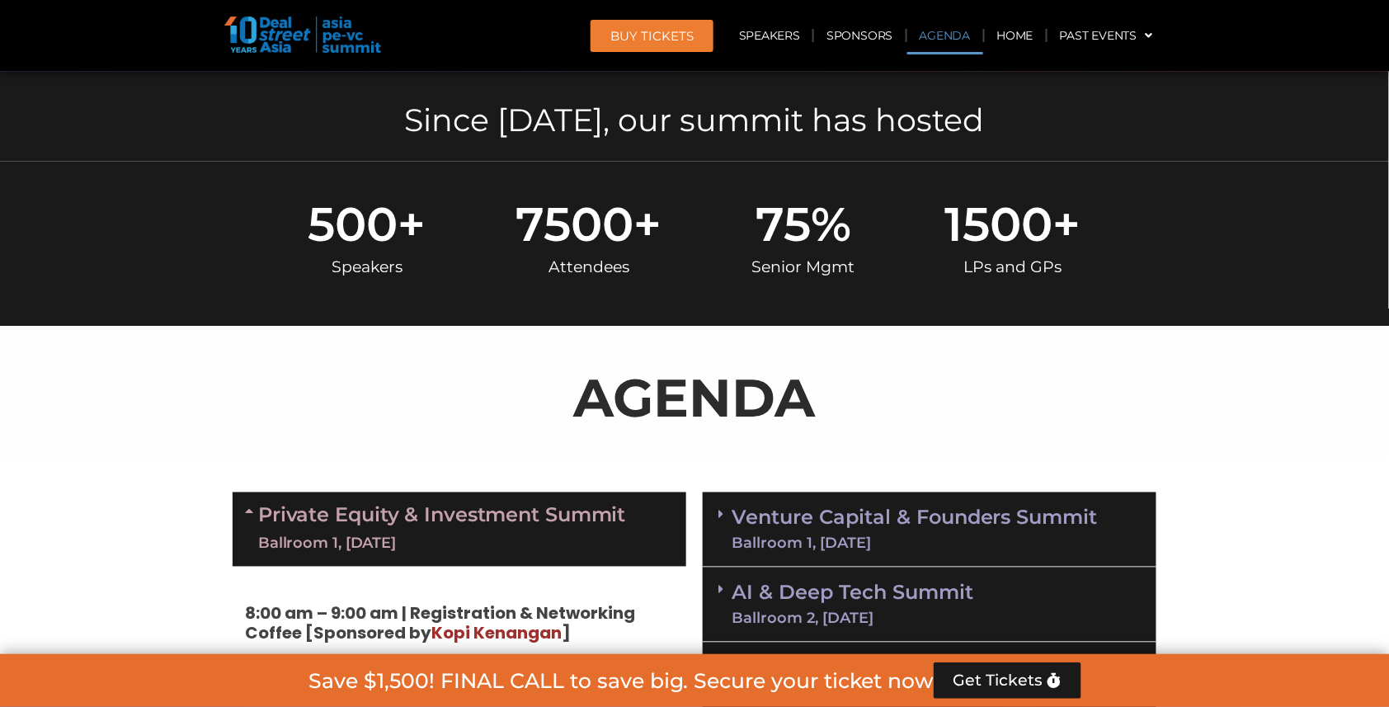
scroll to position [806, 0]
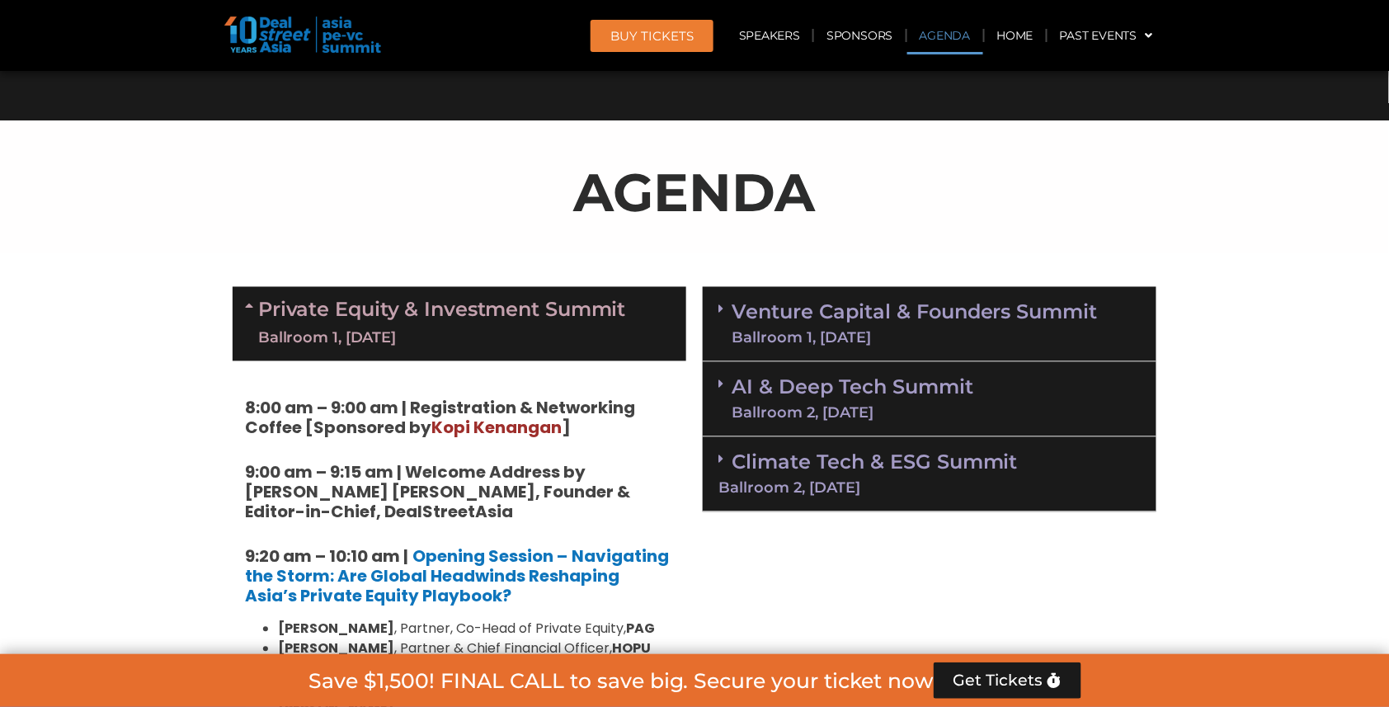
click at [856, 307] on link "Venture Capital & Founders​ Summit Ballroom 1, [DATE]" at bounding box center [915, 324] width 366 height 43
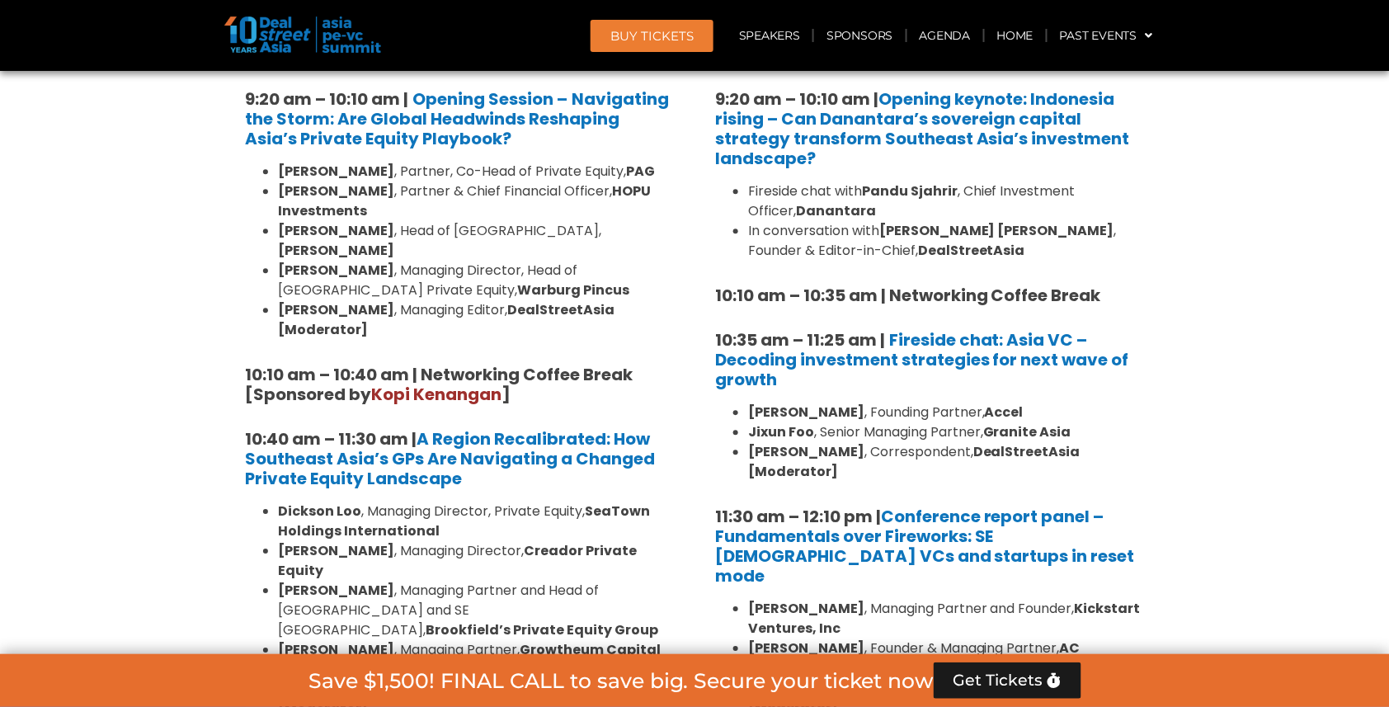
scroll to position [1364, 0]
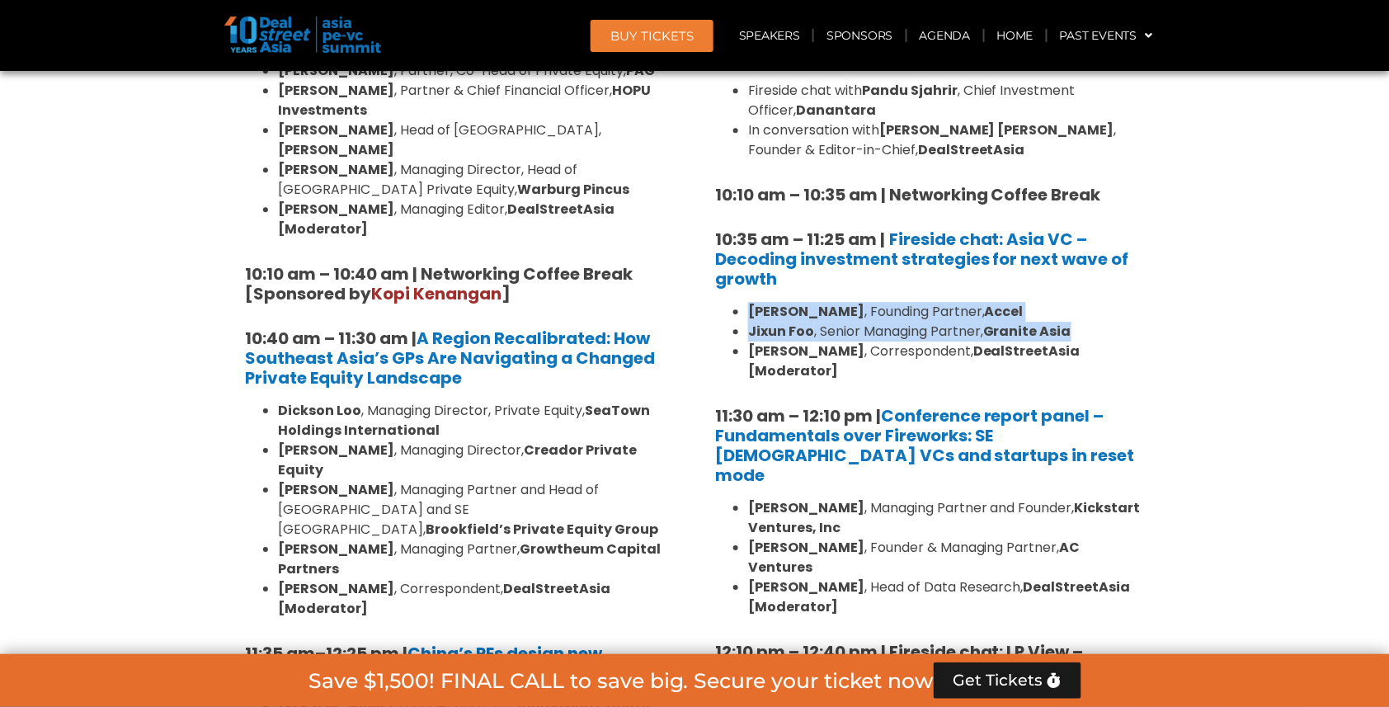
drag, startPoint x: 749, startPoint y: 293, endPoint x: 1132, endPoint y: 312, distance: 383.2
click at [1132, 312] on ul "[PERSON_NAME] , Founding Partner, Accel [PERSON_NAME] , Senior Managing Partner…" at bounding box center [929, 341] width 429 height 79
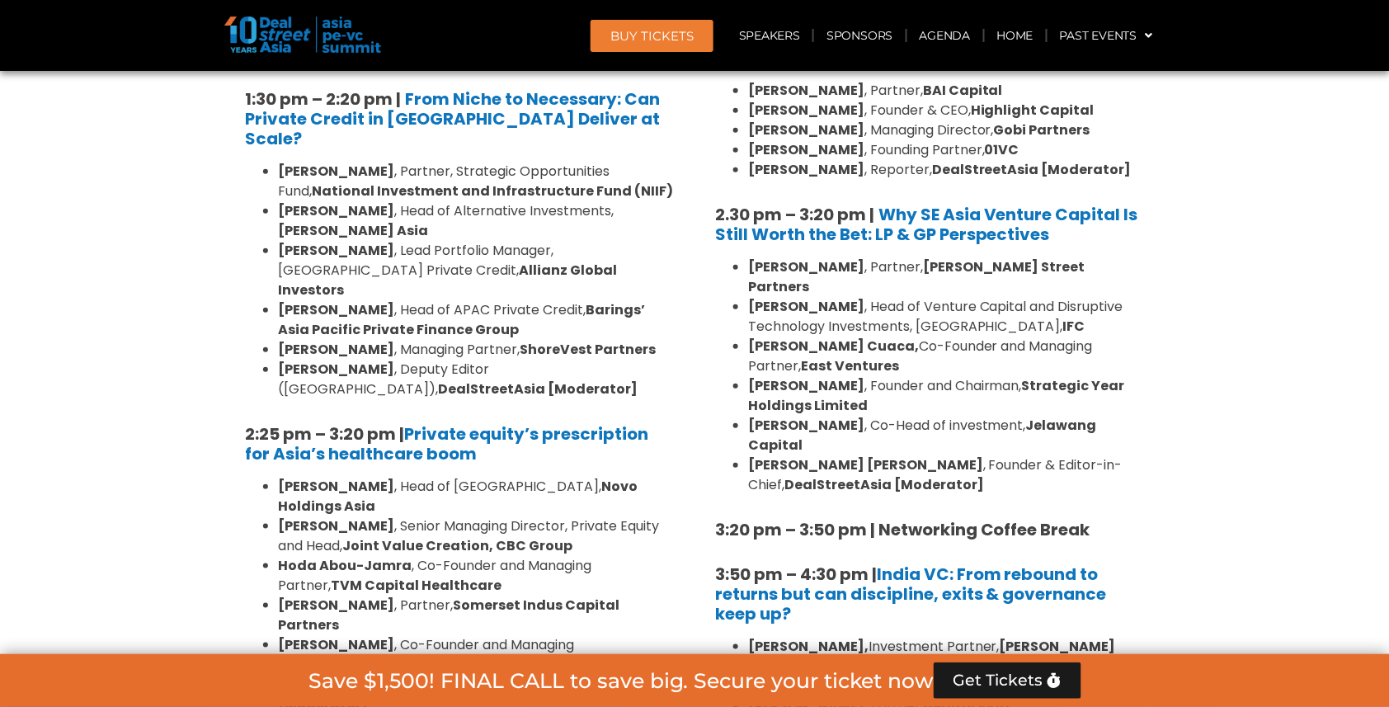
scroll to position [2224, 0]
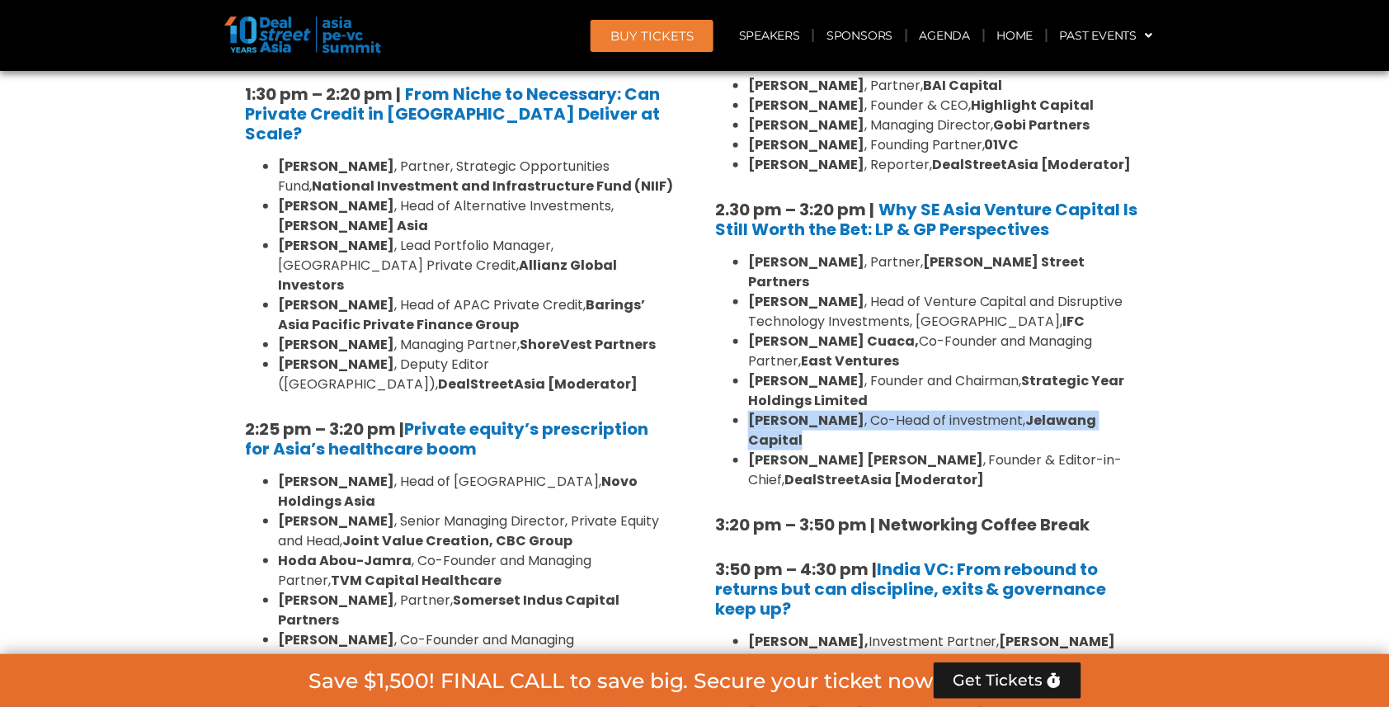
drag, startPoint x: 749, startPoint y: 321, endPoint x: 1238, endPoint y: 310, distance: 489.3
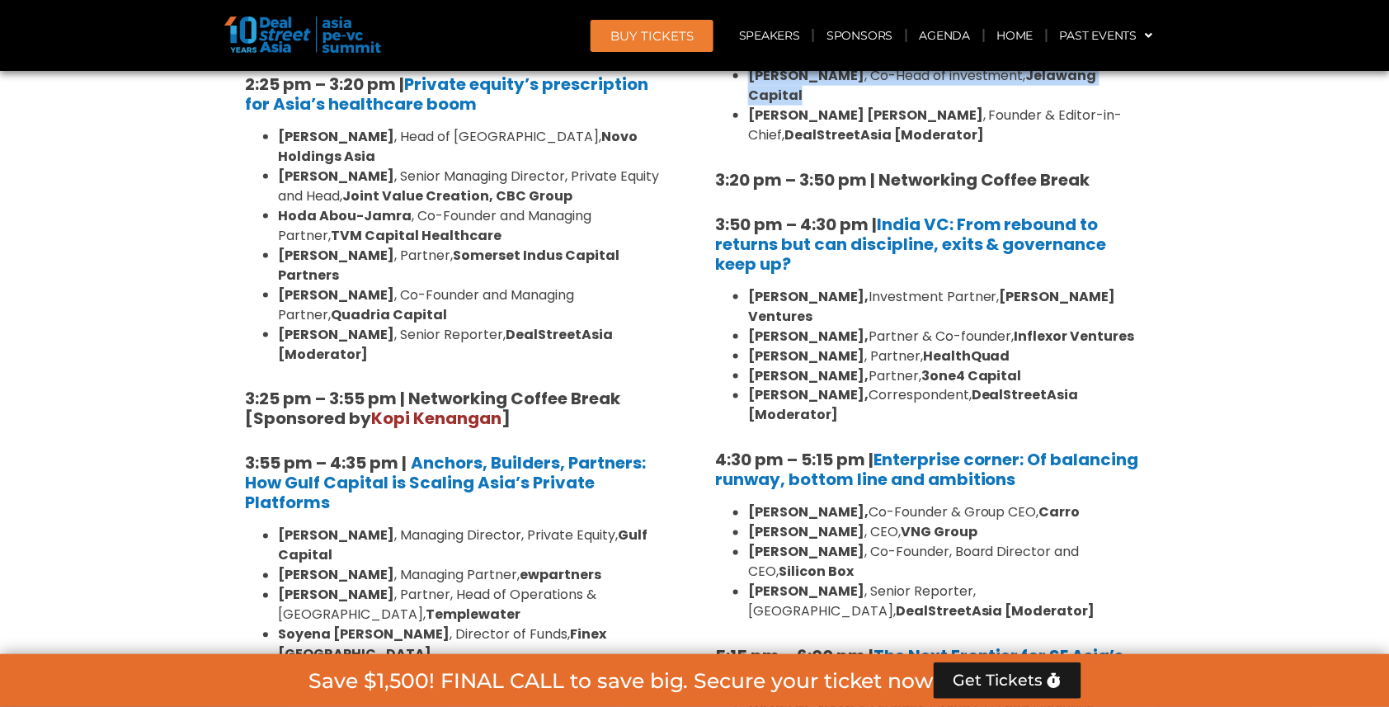
scroll to position [2654, 0]
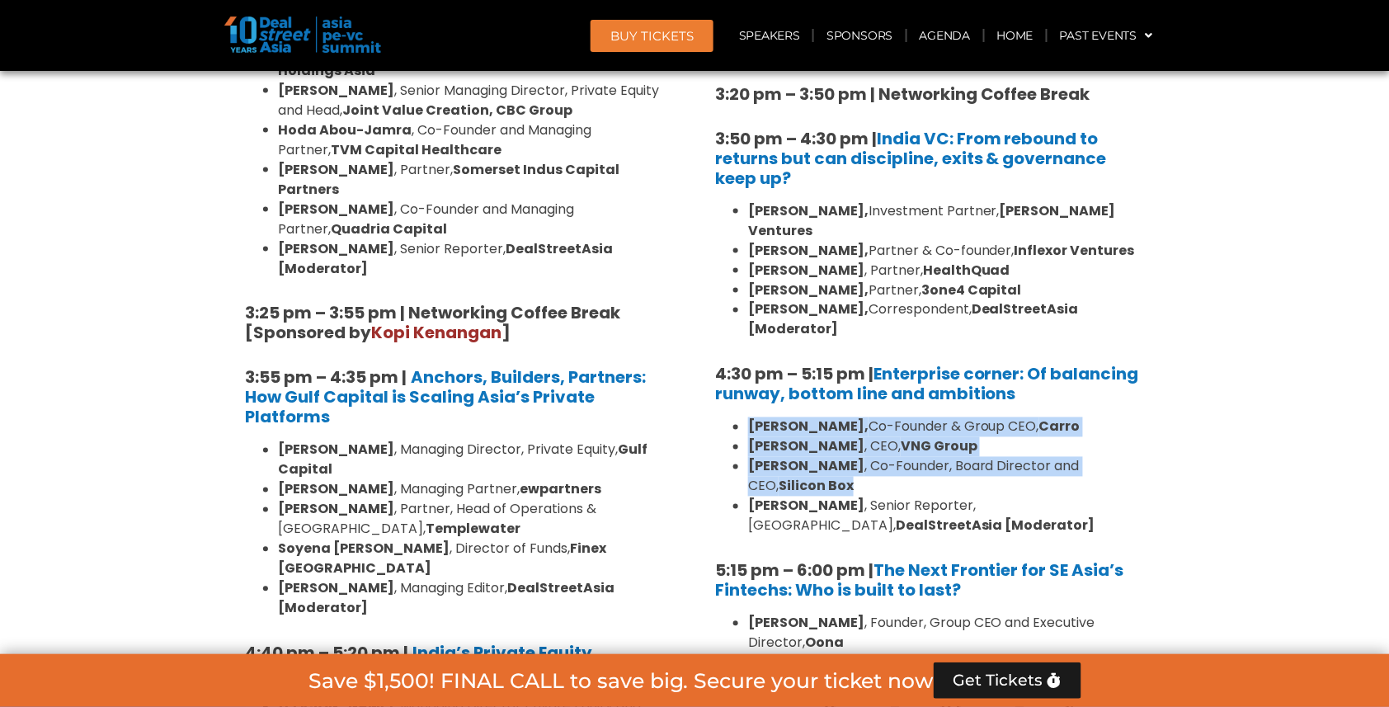
drag, startPoint x: 749, startPoint y: 285, endPoint x: 1194, endPoint y: 314, distance: 446.4
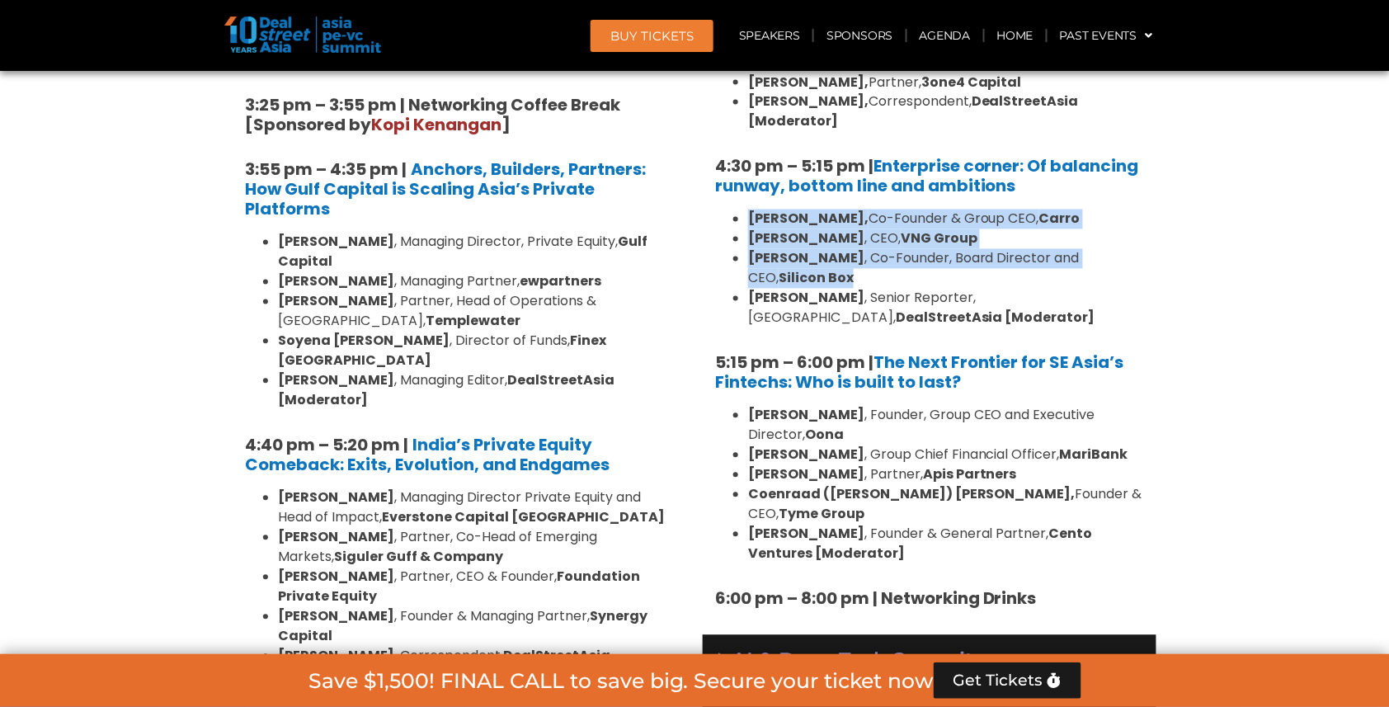
scroll to position [2889, 0]
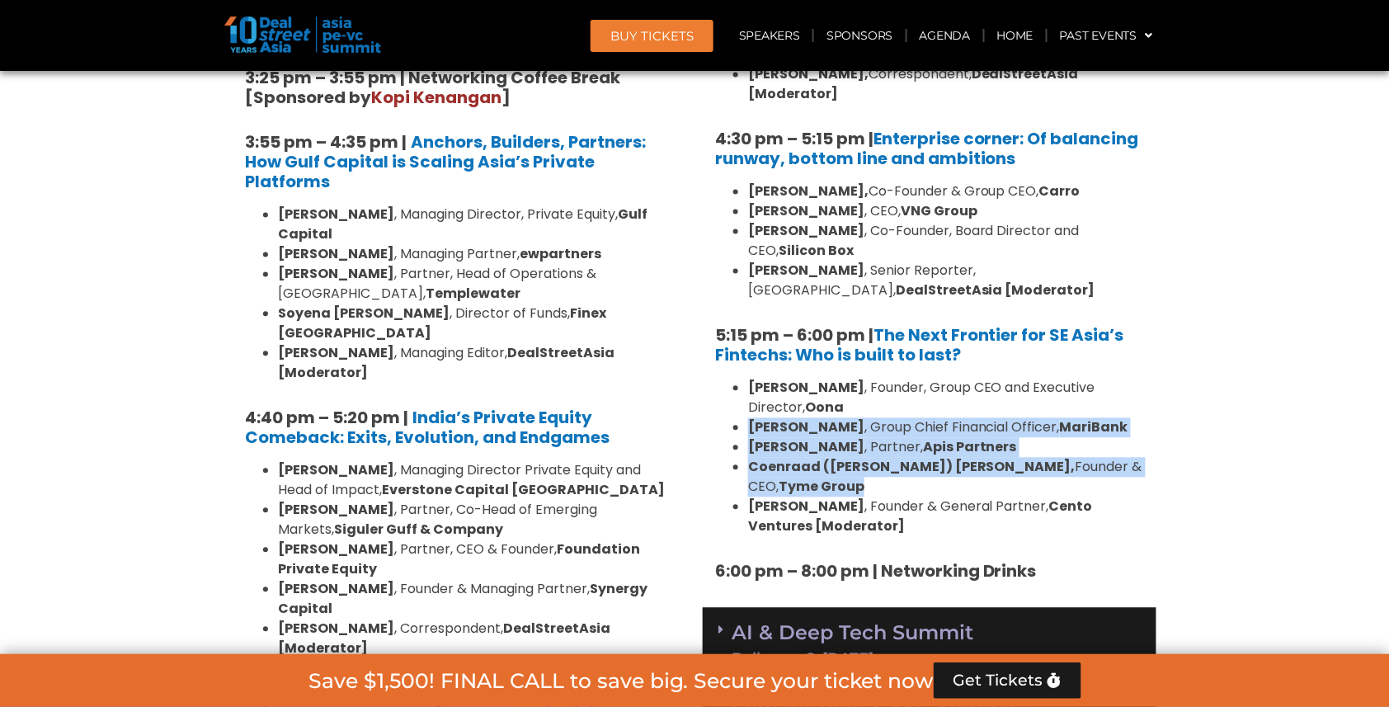
drag, startPoint x: 749, startPoint y: 261, endPoint x: 1137, endPoint y: 299, distance: 390.4
click at [1137, 379] on ul "[PERSON_NAME] , Founder, Group CEO and Executive Director, [PERSON_NAME] , Grou…" at bounding box center [929, 458] width 429 height 158
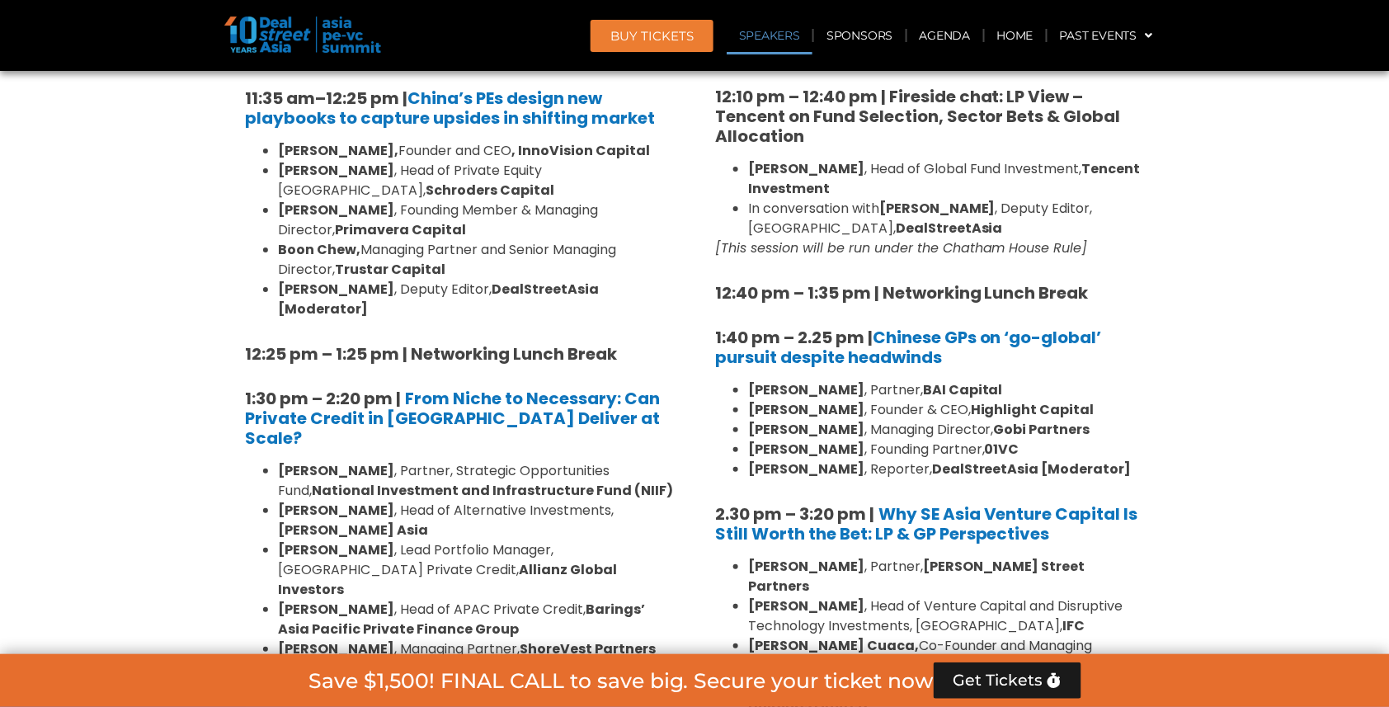
scroll to position [1376, 0]
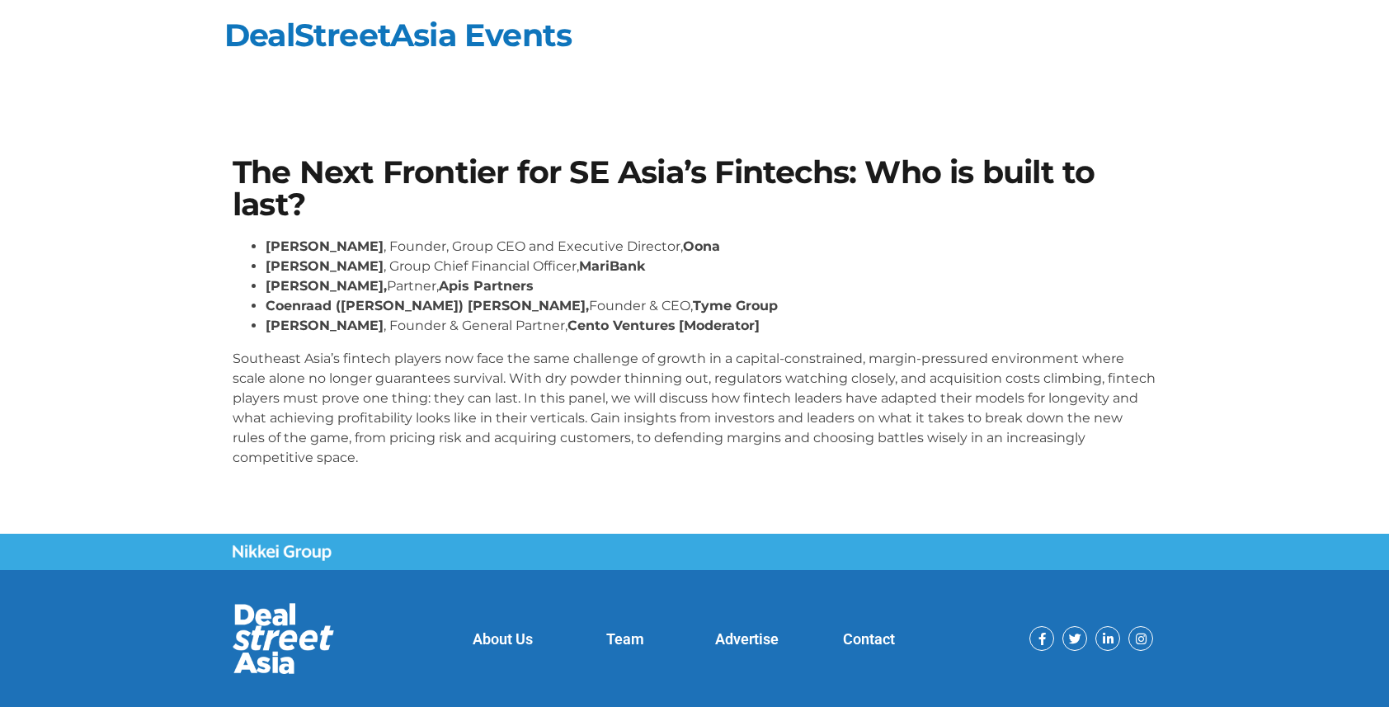
scroll to position [29, 0]
